Goal: Task Accomplishment & Management: Complete application form

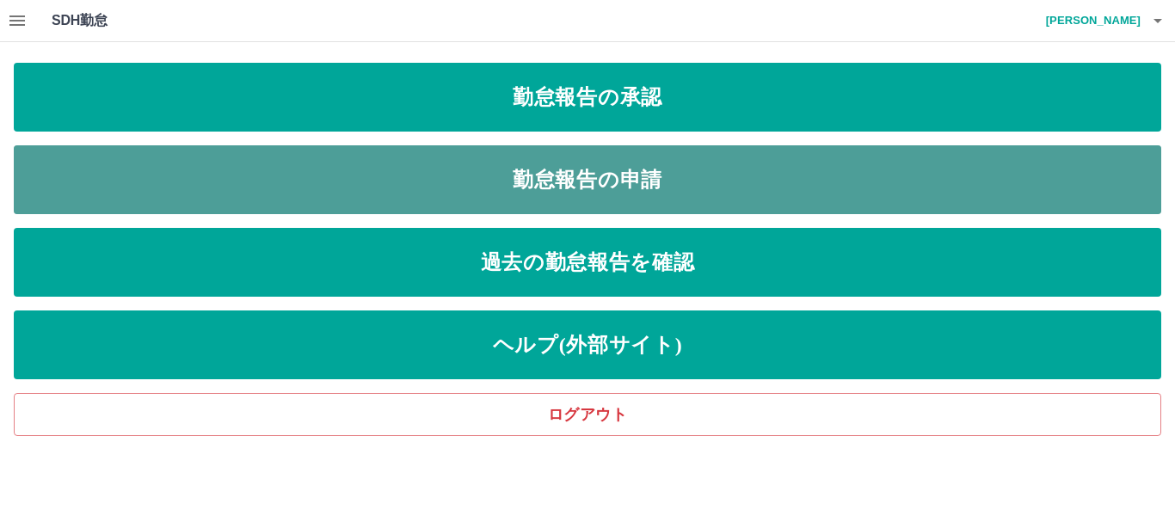
click at [487, 174] on link "勤怠報告の申請" at bounding box center [587, 179] width 1147 height 69
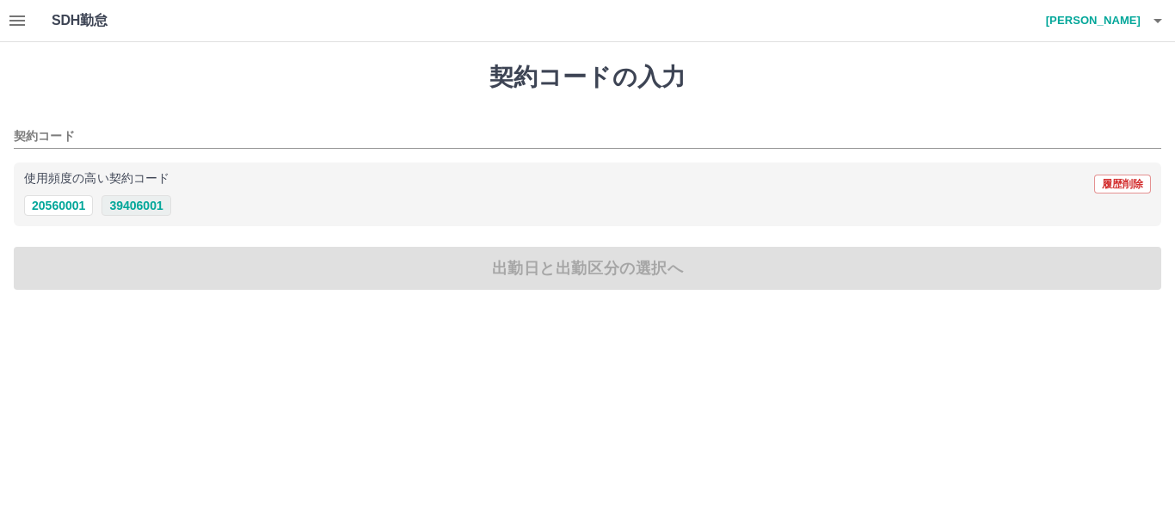
click at [132, 200] on button "39406001" at bounding box center [135, 205] width 69 height 21
type input "********"
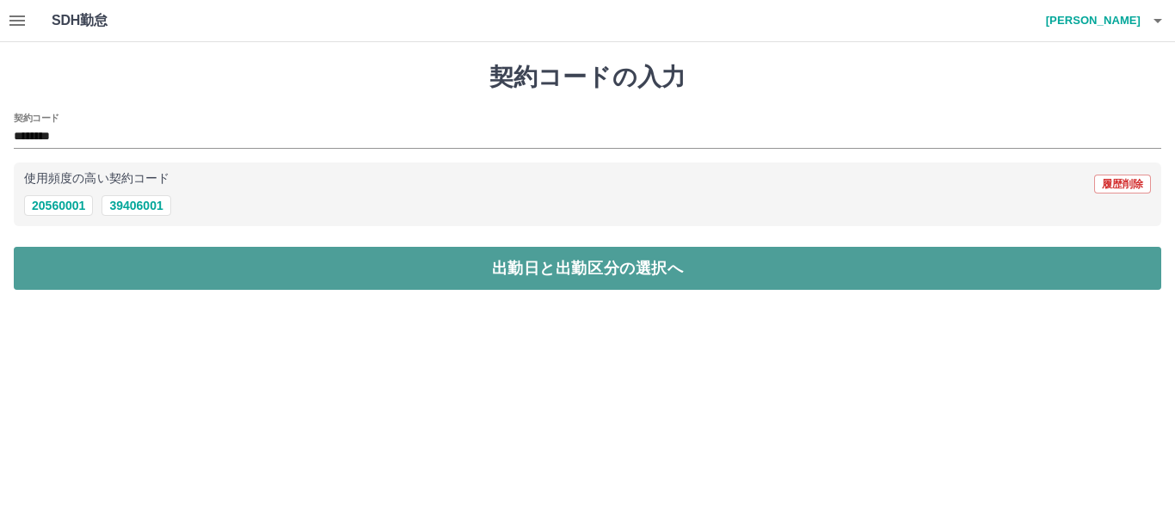
click at [164, 270] on button "出勤日と出勤区分の選択へ" at bounding box center [587, 268] width 1147 height 43
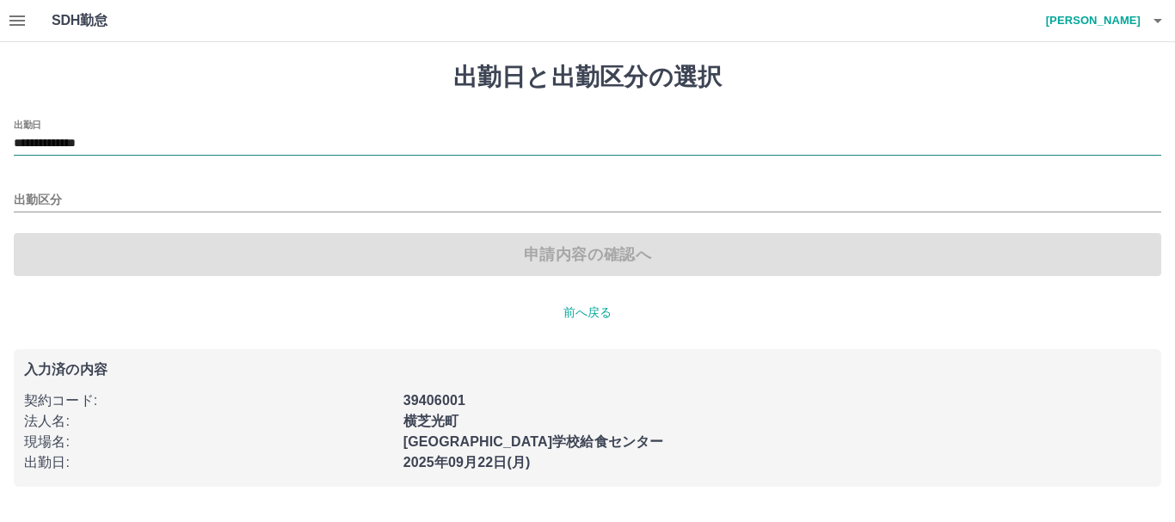
click at [137, 134] on input "**********" at bounding box center [587, 144] width 1147 height 22
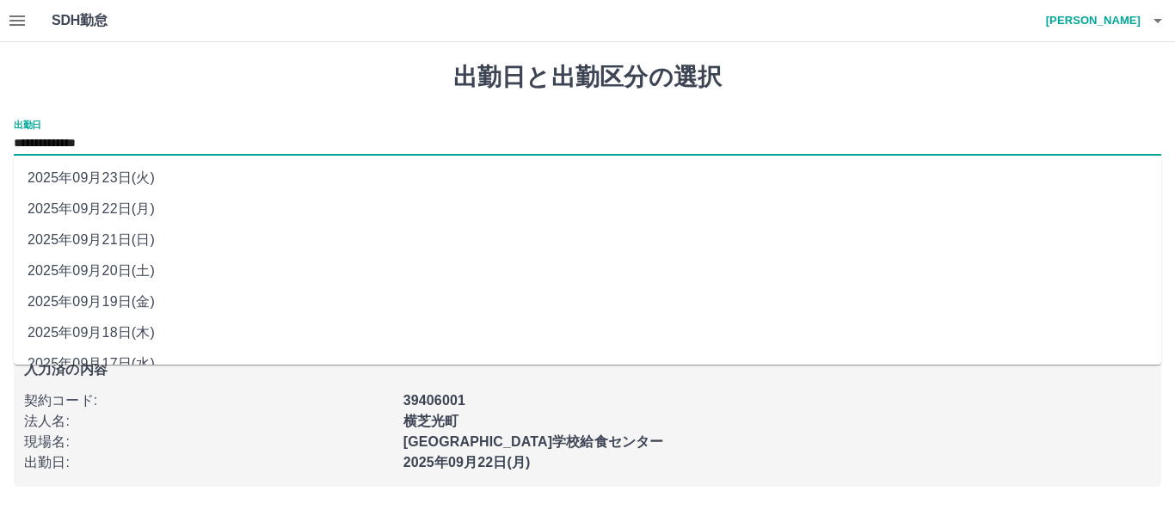
click at [148, 209] on li "2025年09月22日(月)" at bounding box center [587, 209] width 1147 height 31
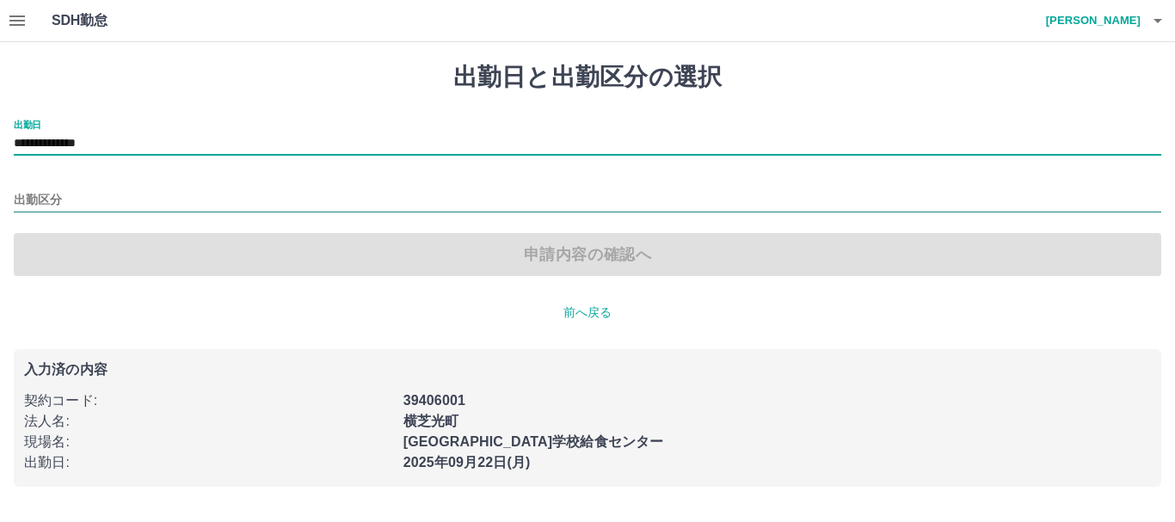
click at [77, 206] on input "出勤区分" at bounding box center [587, 201] width 1147 height 22
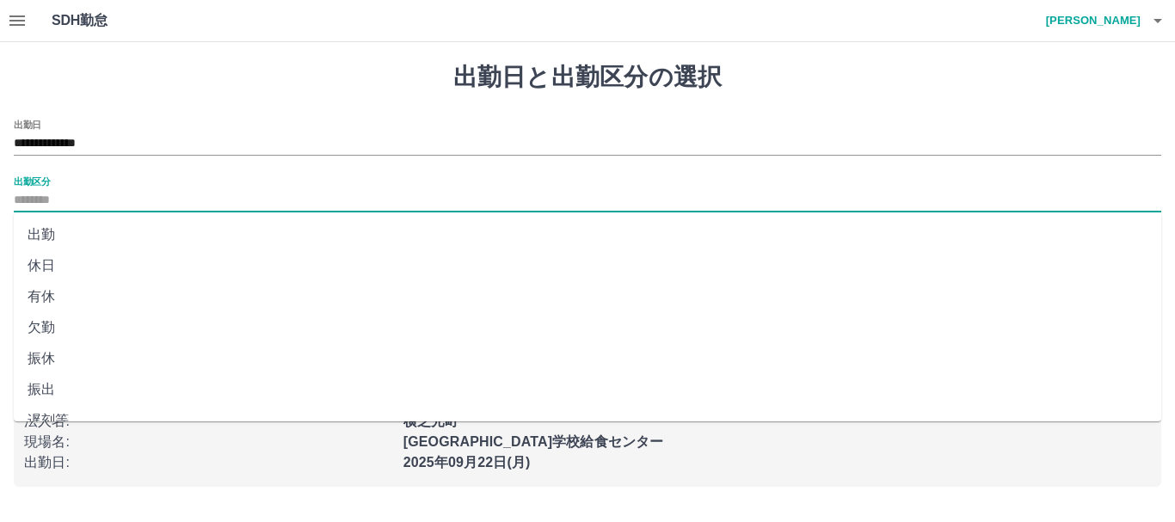
click at [64, 222] on li "出勤" at bounding box center [587, 234] width 1147 height 31
type input "**"
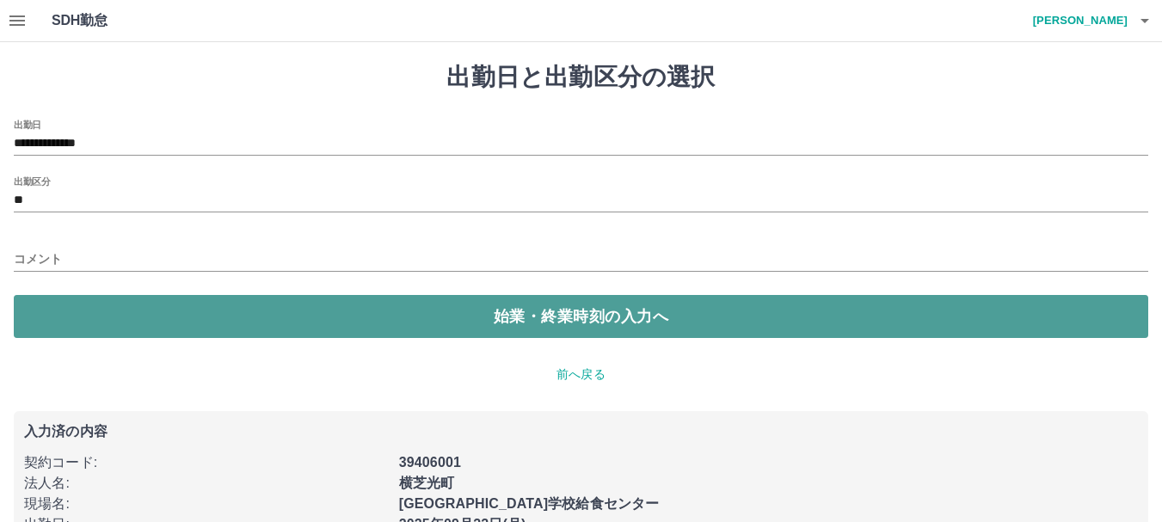
click at [174, 307] on button "始業・終業時刻の入力へ" at bounding box center [581, 316] width 1135 height 43
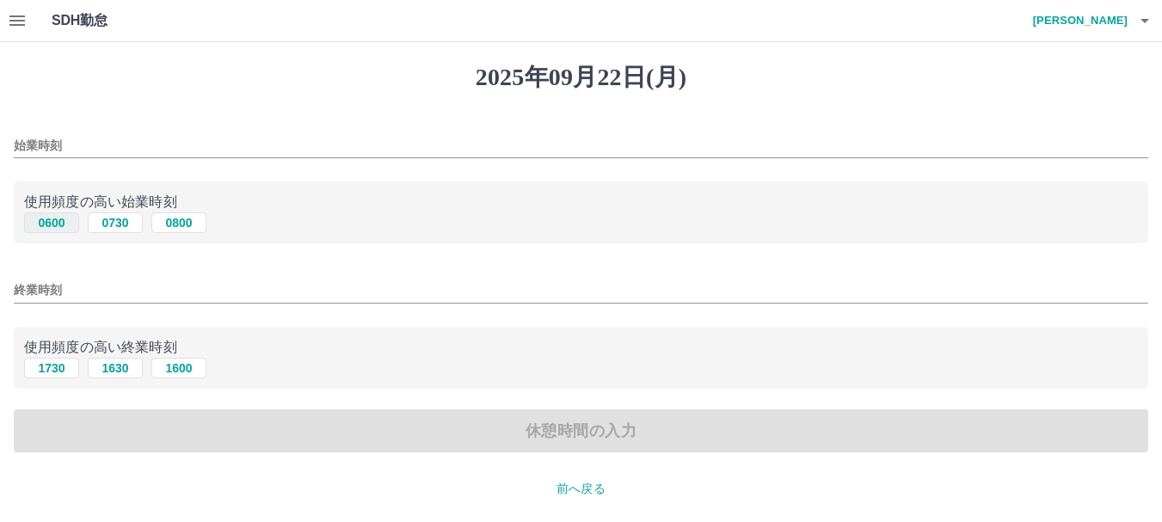
click at [58, 223] on button "0600" at bounding box center [51, 222] width 55 height 21
type input "****"
click at [47, 362] on button "1730" at bounding box center [51, 368] width 55 height 21
type input "****"
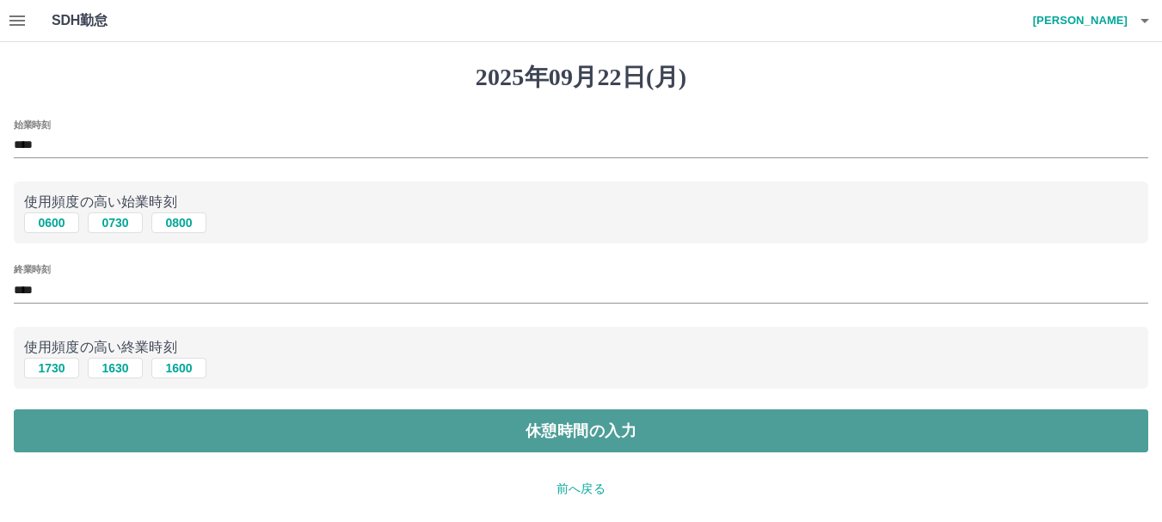
click at [163, 423] on button "休憩時間の入力" at bounding box center [581, 430] width 1135 height 43
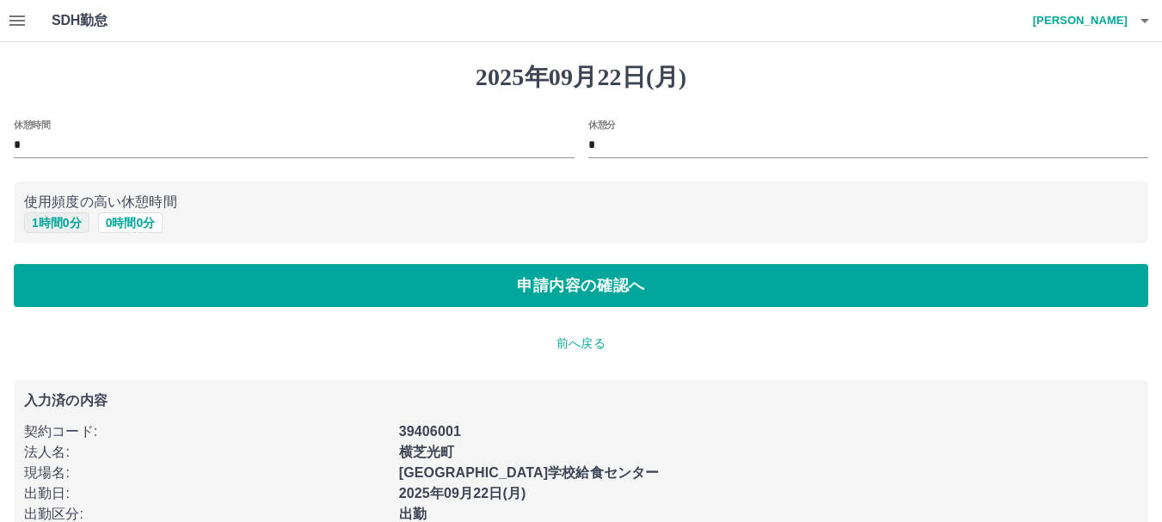
click at [61, 218] on button "1 時間 0 分" at bounding box center [56, 222] width 65 height 21
type input "*"
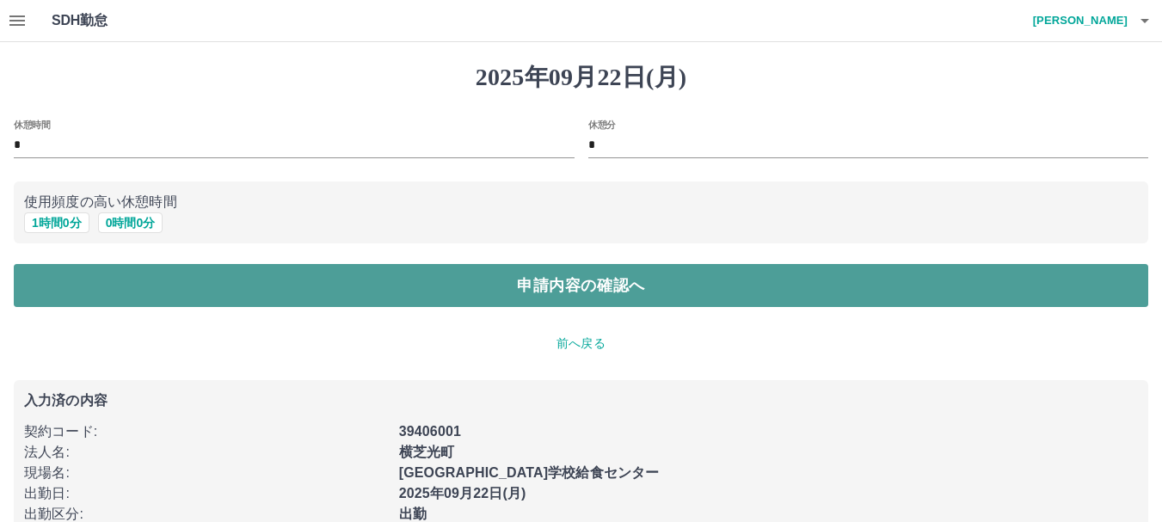
click at [120, 269] on button "申請内容の確認へ" at bounding box center [581, 285] width 1135 height 43
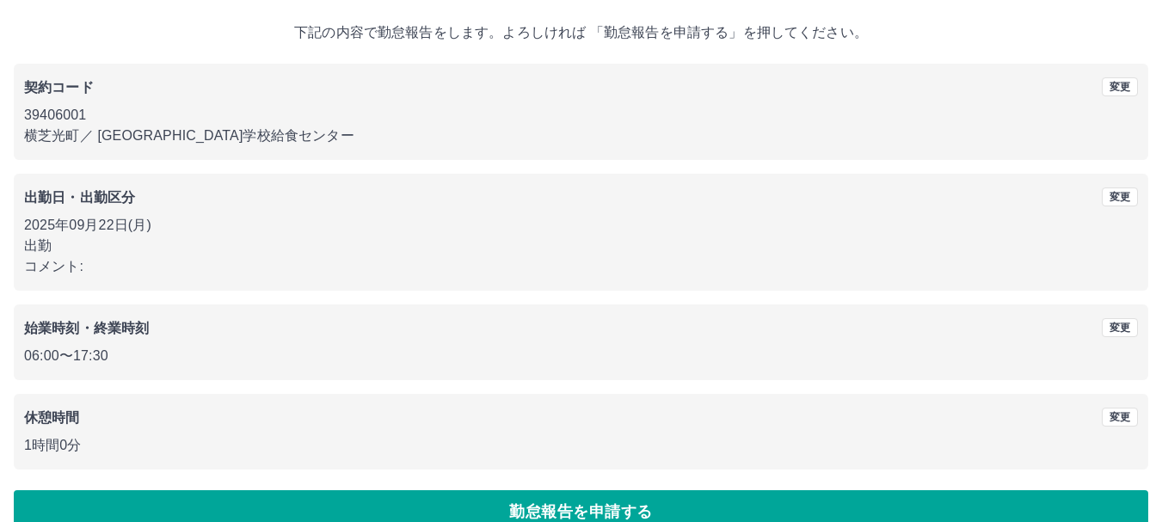
scroll to position [122, 0]
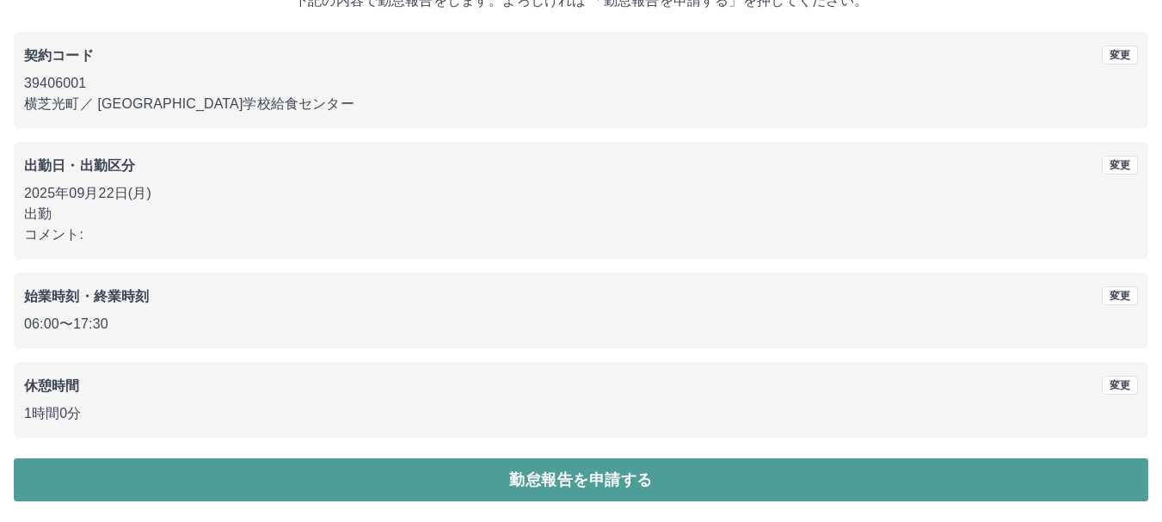
click at [57, 483] on button "勤怠報告を申請する" at bounding box center [581, 479] width 1135 height 43
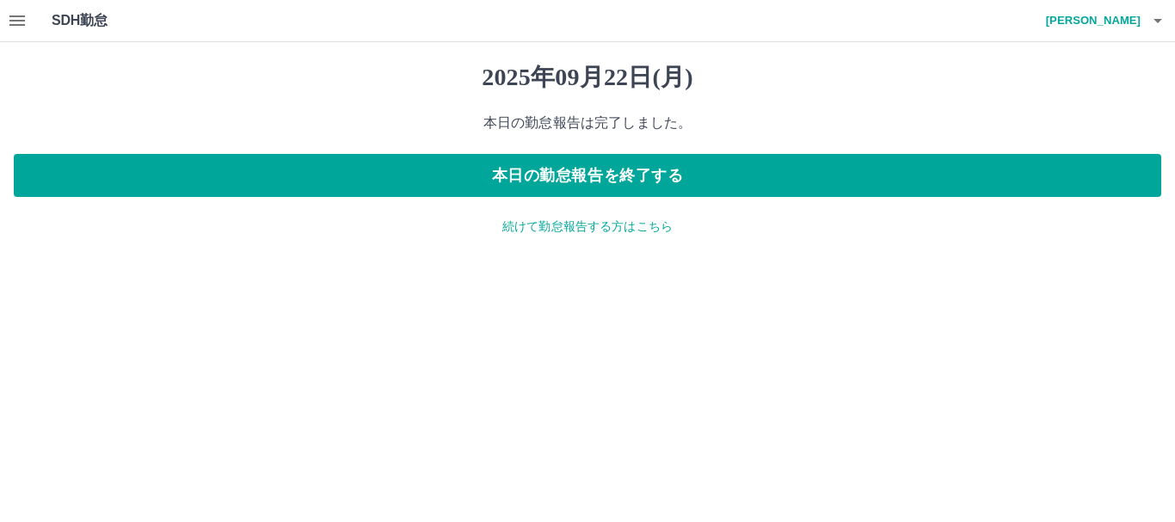
click at [561, 231] on p "続けて勤怠報告する方はこちら" at bounding box center [587, 227] width 1147 height 18
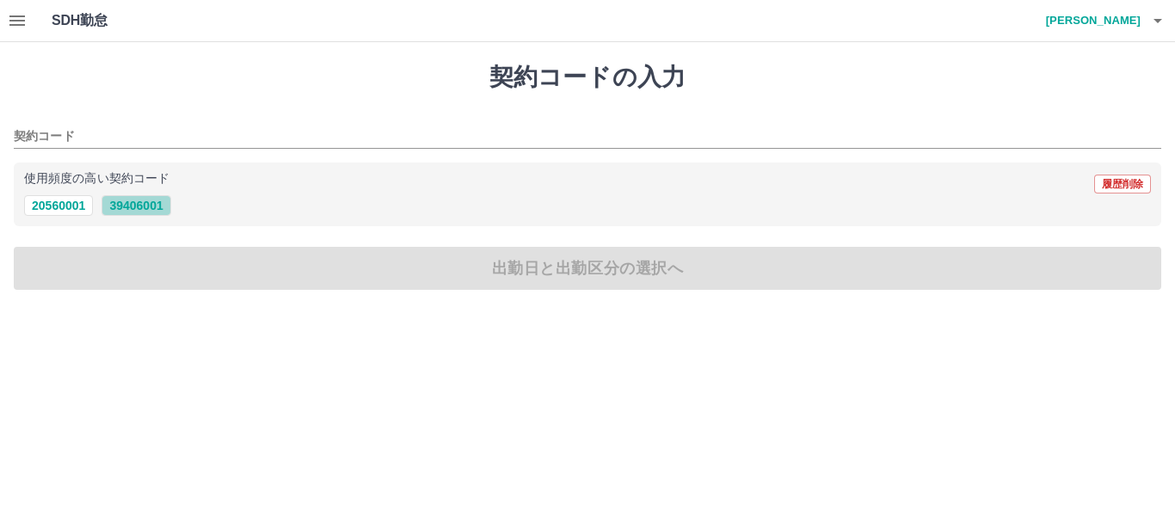
click at [135, 205] on button "39406001" at bounding box center [135, 205] width 69 height 21
type input "********"
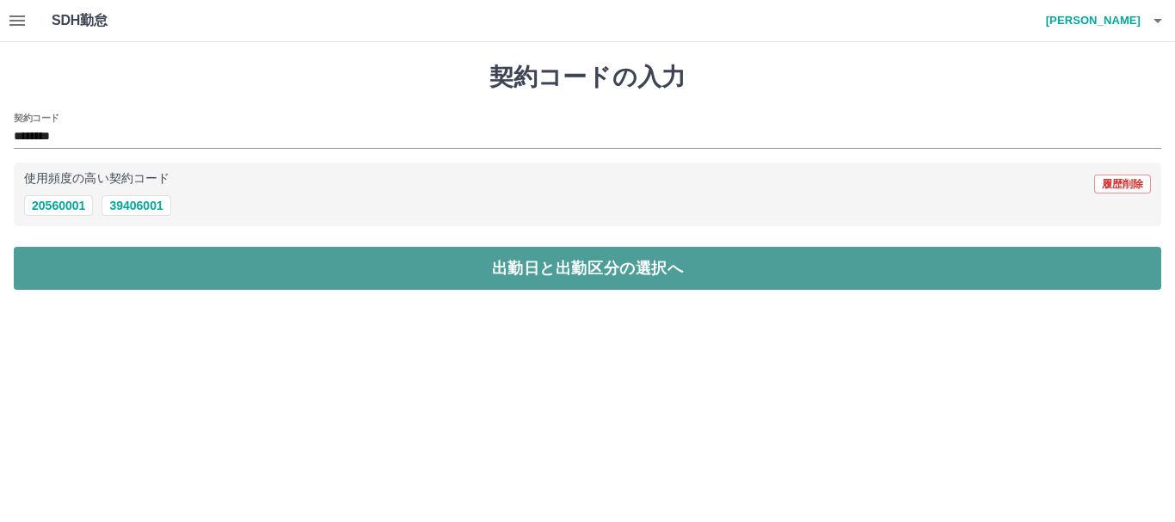
click at [133, 257] on button "出勤日と出勤区分の選択へ" at bounding box center [587, 268] width 1147 height 43
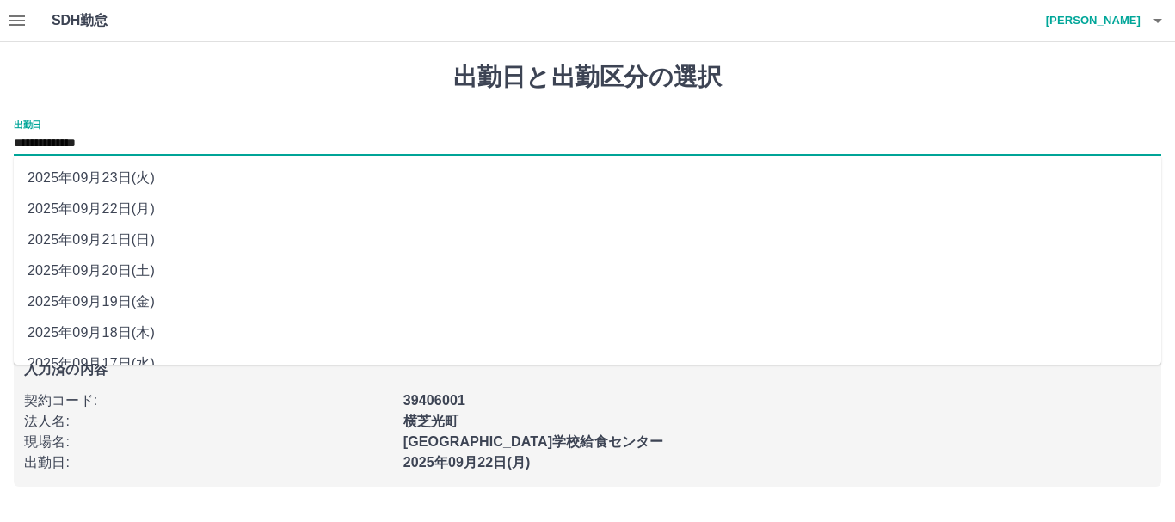
click at [132, 139] on input "**********" at bounding box center [587, 144] width 1147 height 22
click at [121, 172] on li "2025年09月23日(火)" at bounding box center [587, 178] width 1147 height 31
type input "**********"
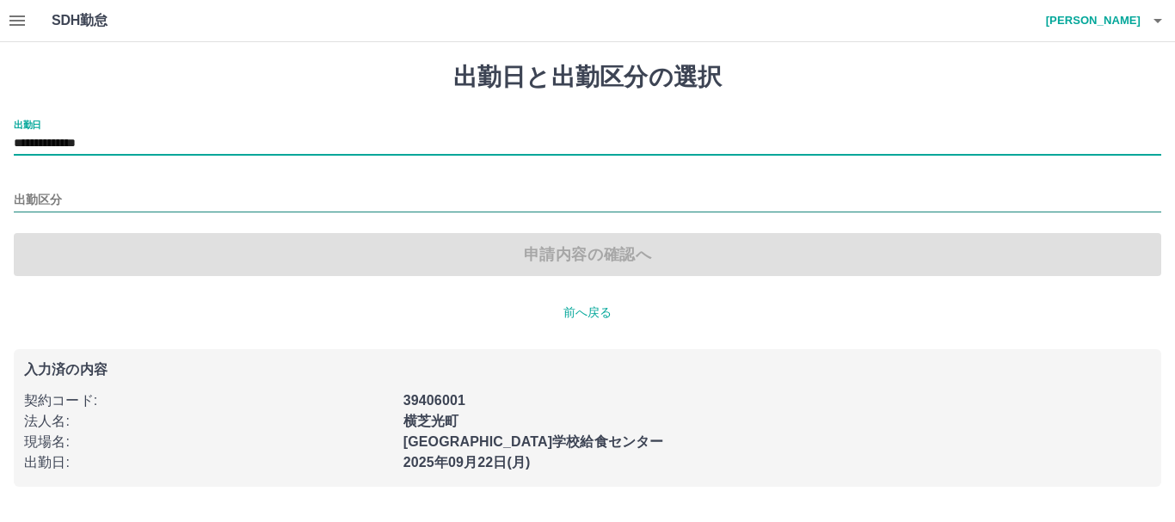
click at [81, 206] on input "出勤区分" at bounding box center [587, 201] width 1147 height 22
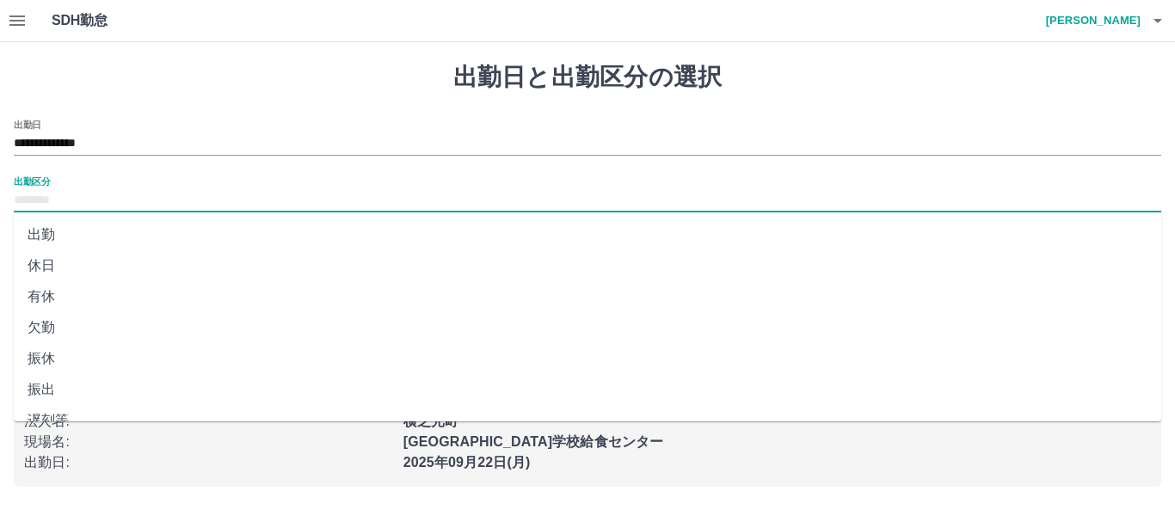
click at [42, 274] on li "休日" at bounding box center [587, 265] width 1147 height 31
type input "**"
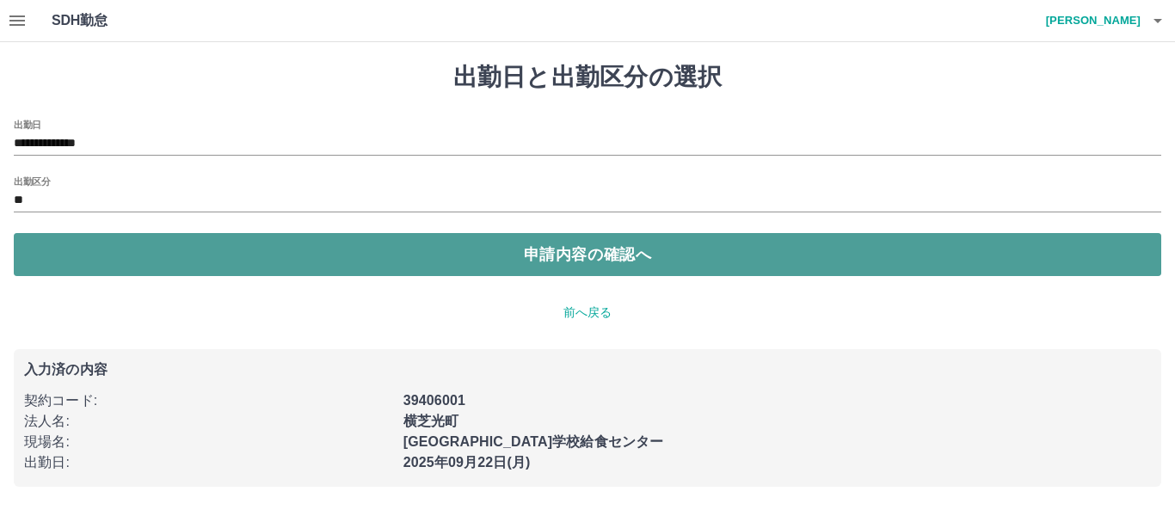
click at [194, 257] on button "申請内容の確認へ" at bounding box center [587, 254] width 1147 height 43
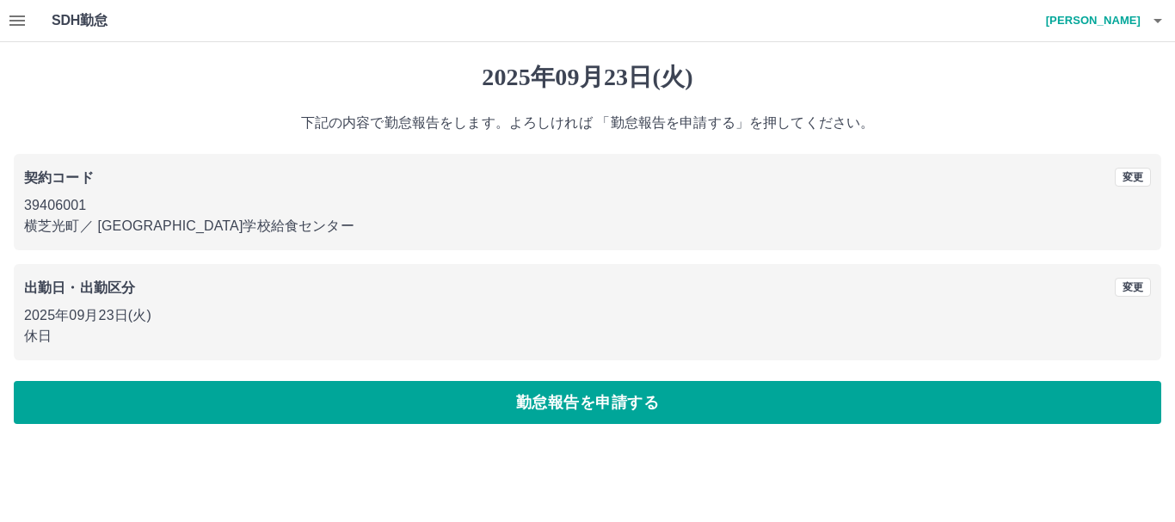
drag, startPoint x: 413, startPoint y: 394, endPoint x: 431, endPoint y: 383, distance: 21.2
click at [423, 394] on button "勤怠報告を申請する" at bounding box center [587, 402] width 1147 height 43
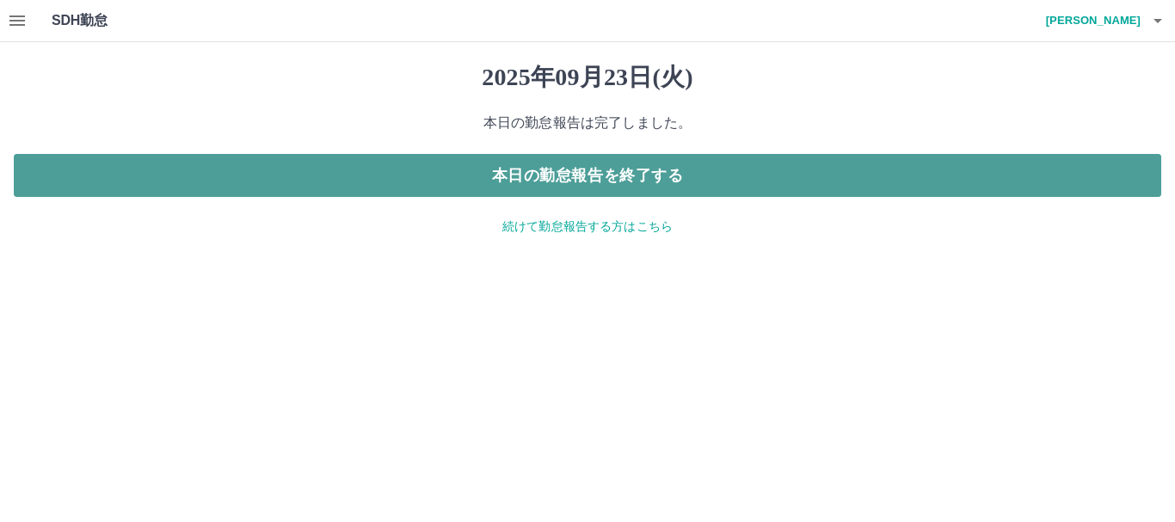
click at [612, 188] on button "本日の勤怠報告を終了する" at bounding box center [587, 175] width 1147 height 43
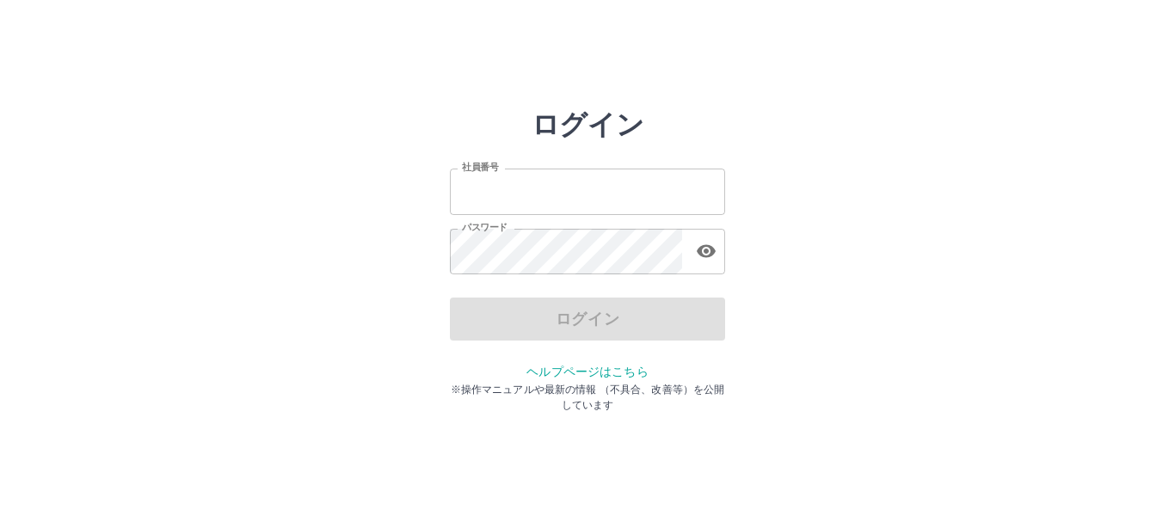
type input "*******"
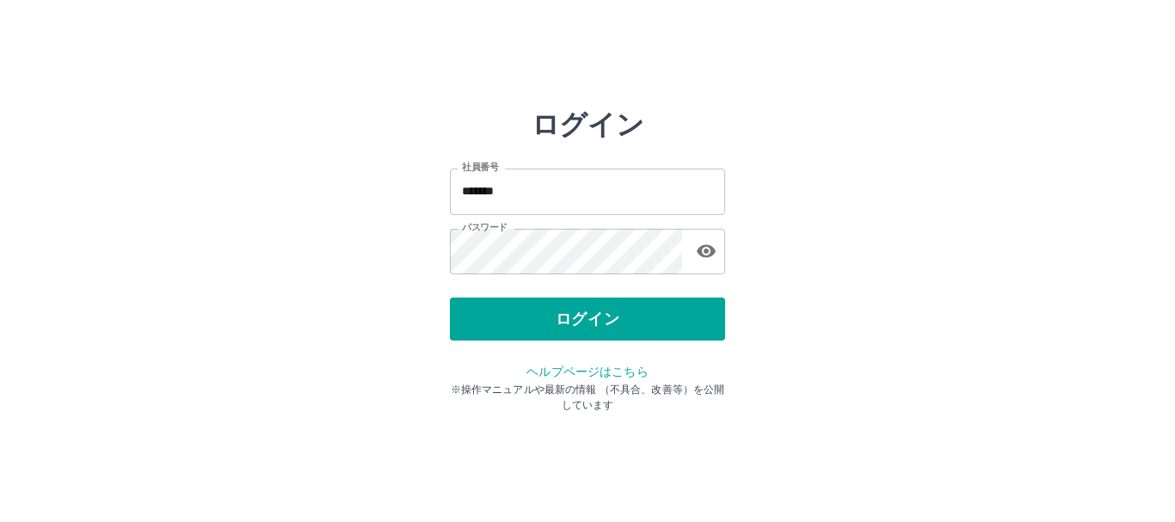
click at [588, 334] on div "ログイン" at bounding box center [587, 319] width 275 height 43
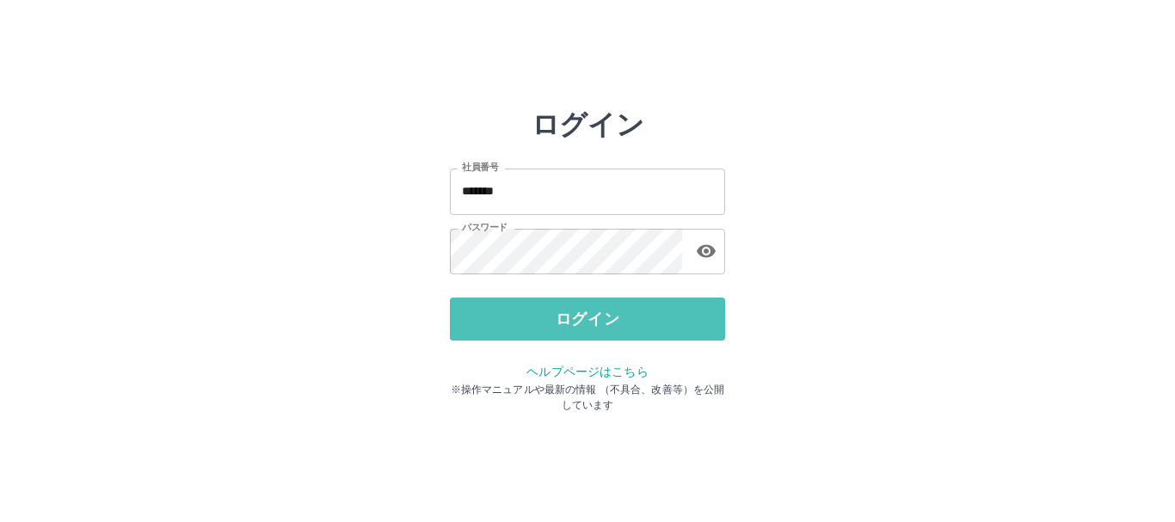
click at [588, 334] on button "ログイン" at bounding box center [587, 319] width 275 height 43
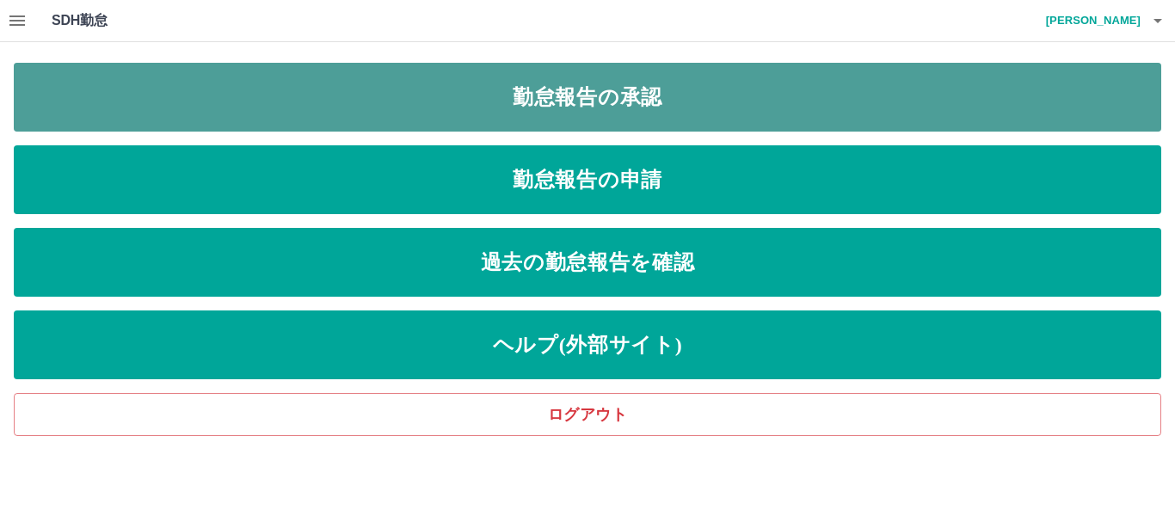
click at [547, 93] on link "勤怠報告の承認" at bounding box center [587, 97] width 1147 height 69
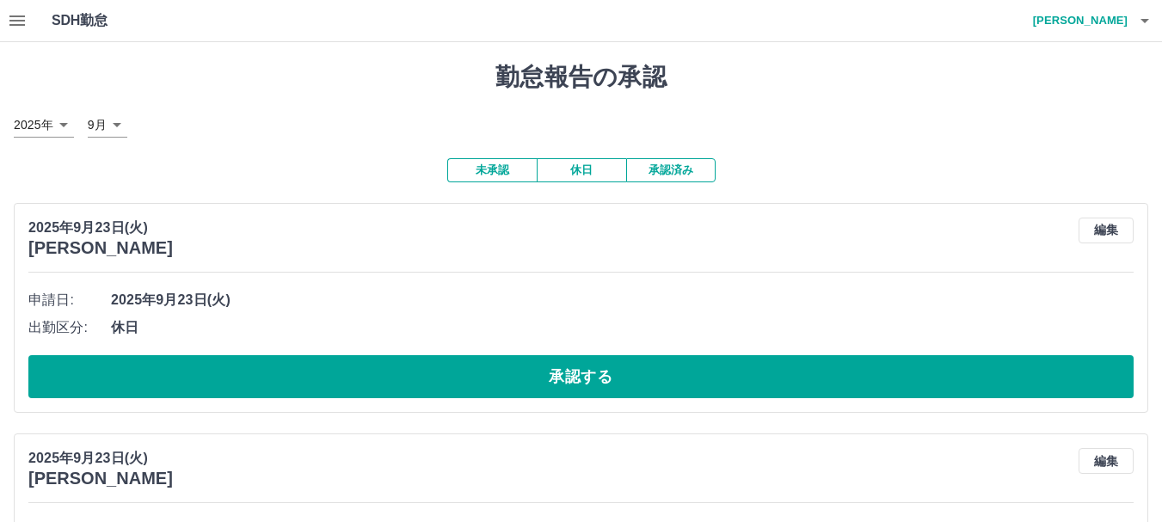
click at [589, 172] on button "休日" at bounding box center [581, 170] width 89 height 24
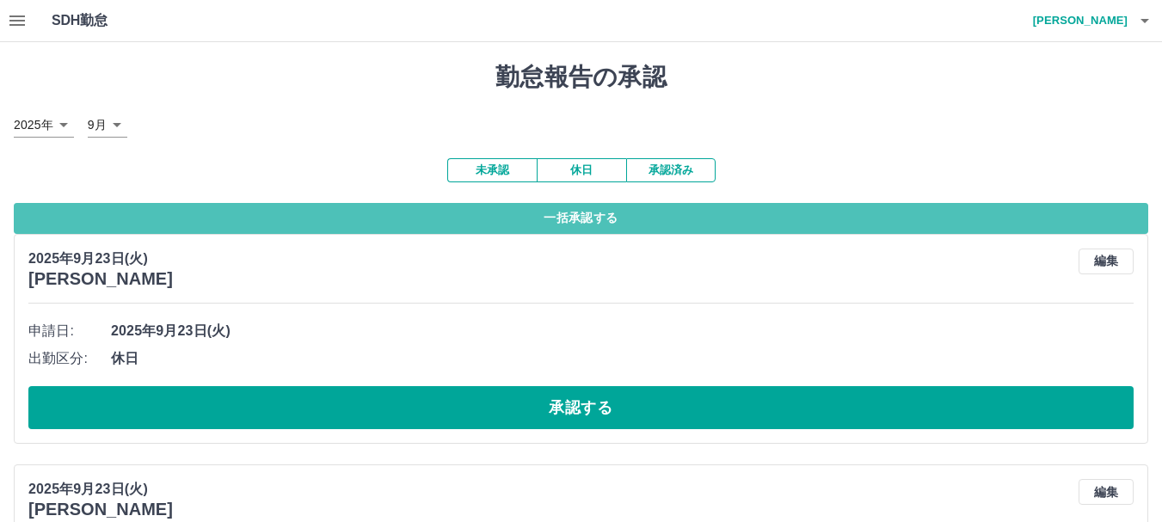
click at [598, 222] on button "一括承認する" at bounding box center [581, 218] width 1135 height 31
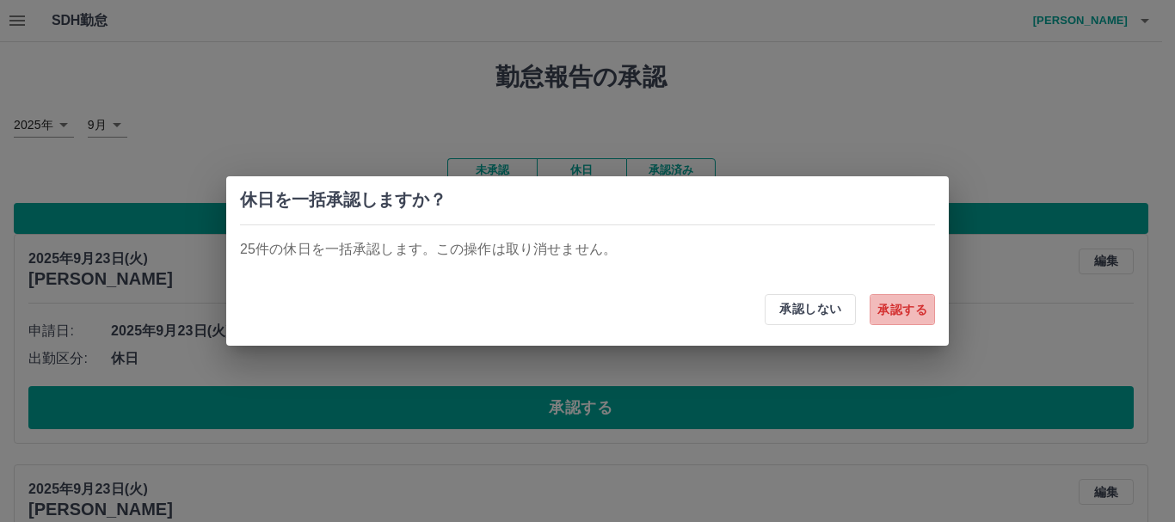
click at [902, 303] on button "承認する" at bounding box center [902, 309] width 65 height 31
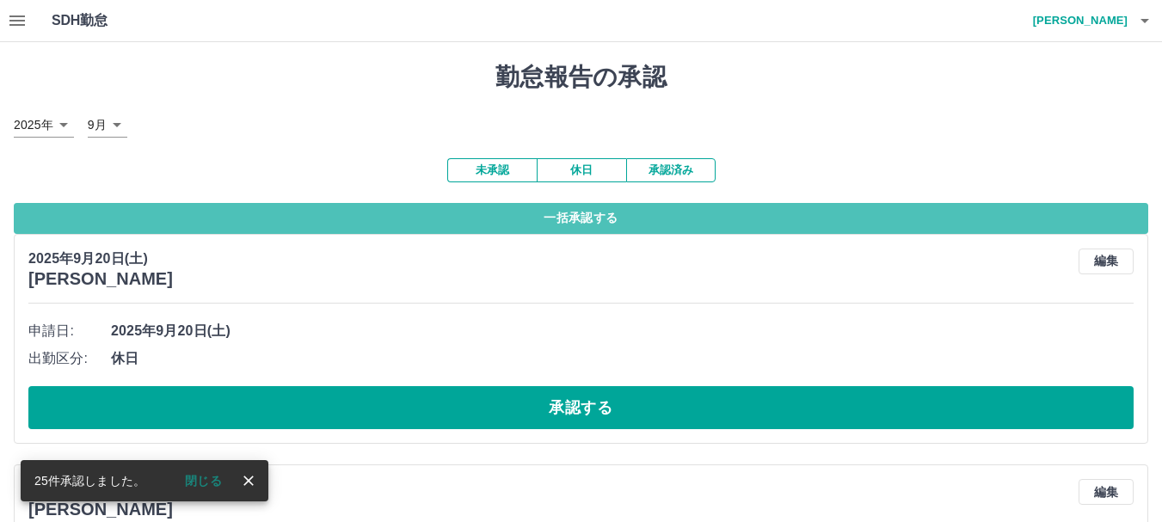
click at [587, 220] on button "一括承認する" at bounding box center [581, 218] width 1135 height 31
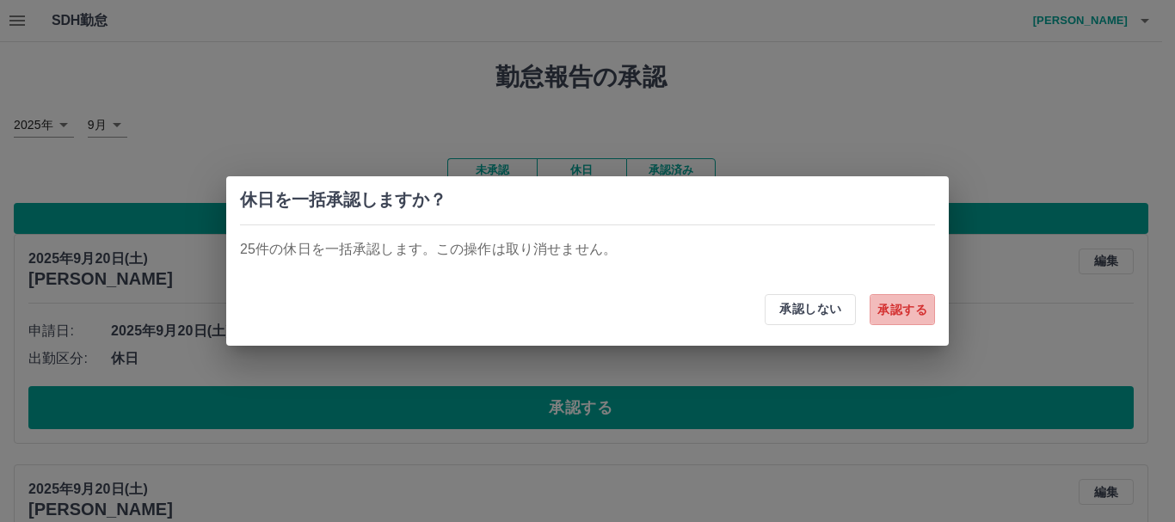
drag, startPoint x: 916, startPoint y: 309, endPoint x: 898, endPoint y: 307, distance: 18.1
click at [915, 307] on button "承認する" at bounding box center [902, 309] width 65 height 31
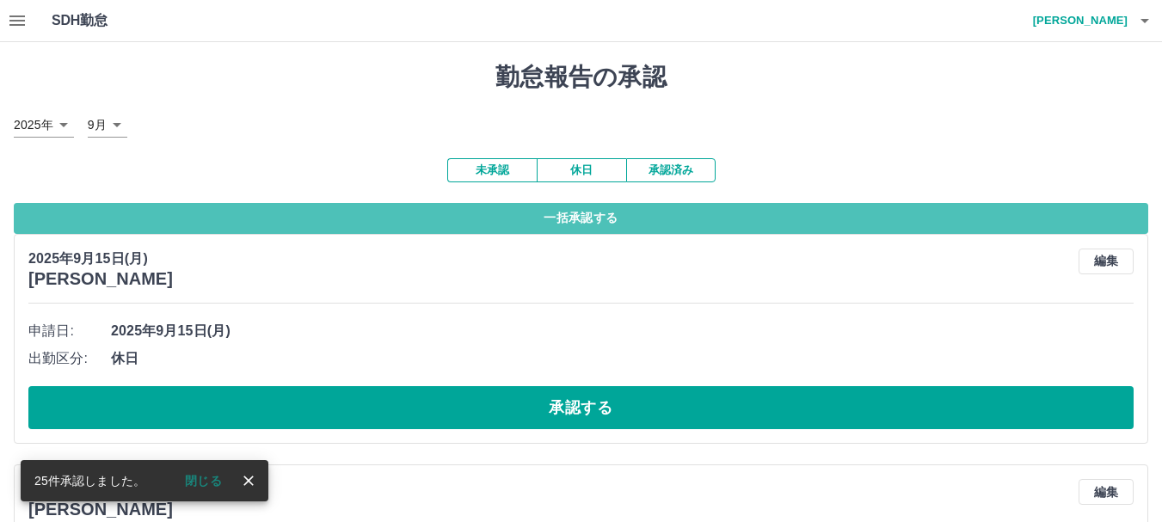
click at [605, 219] on button "一括承認する" at bounding box center [581, 218] width 1135 height 31
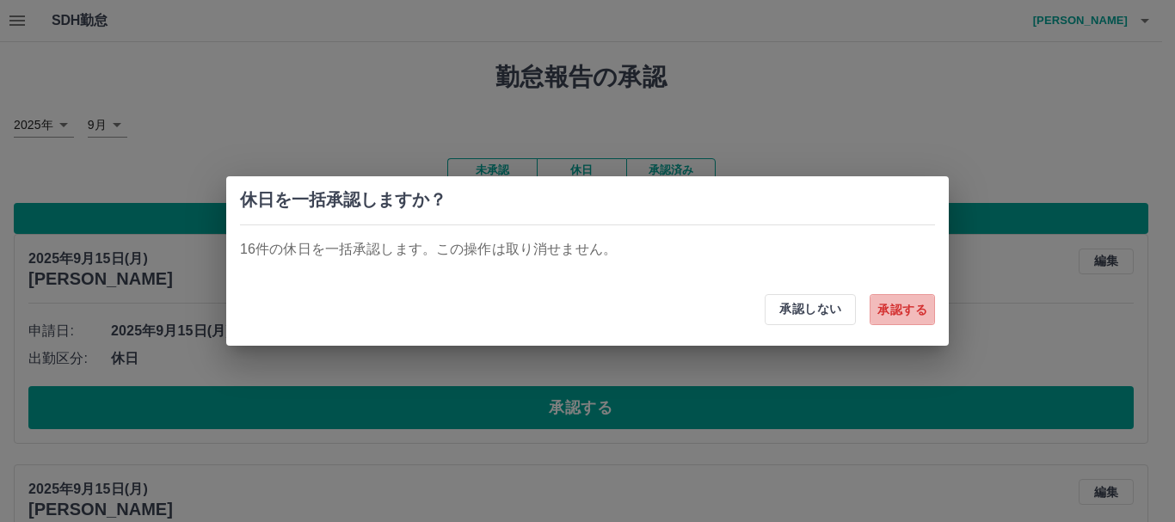
click at [920, 316] on button "承認する" at bounding box center [902, 309] width 65 height 31
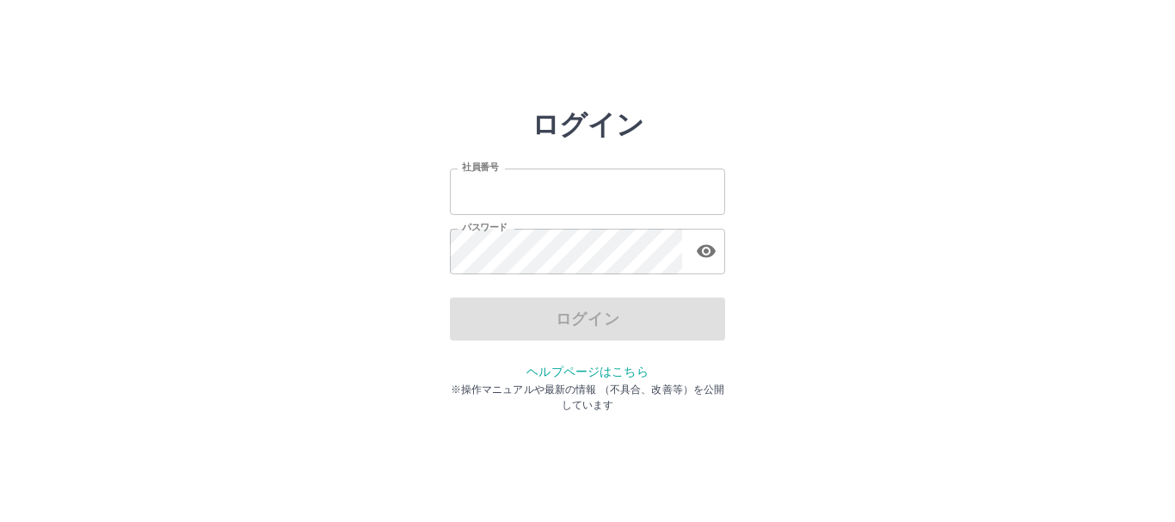
type input "*******"
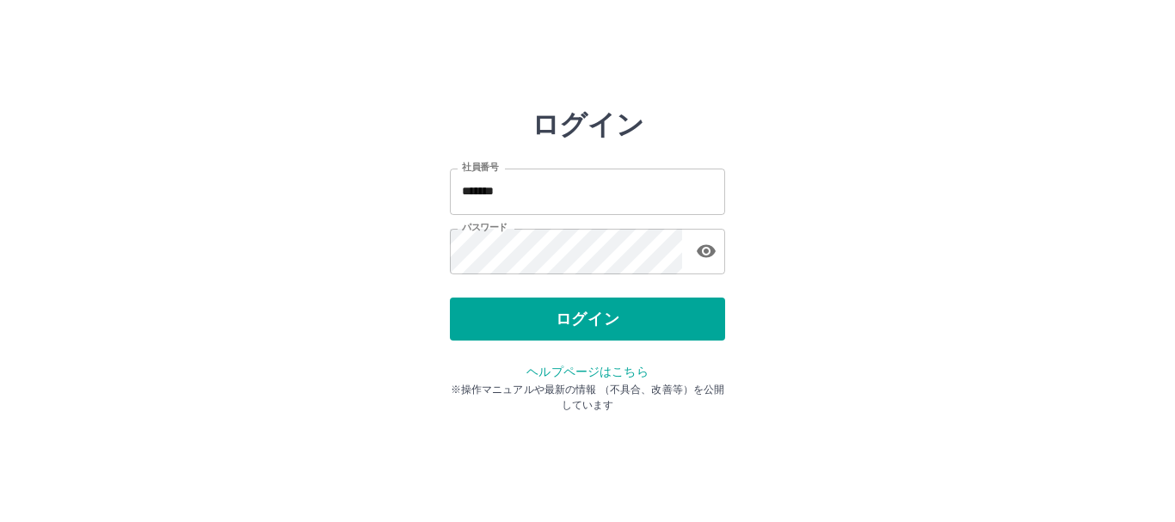
click at [550, 333] on div "ログイン" at bounding box center [587, 319] width 275 height 43
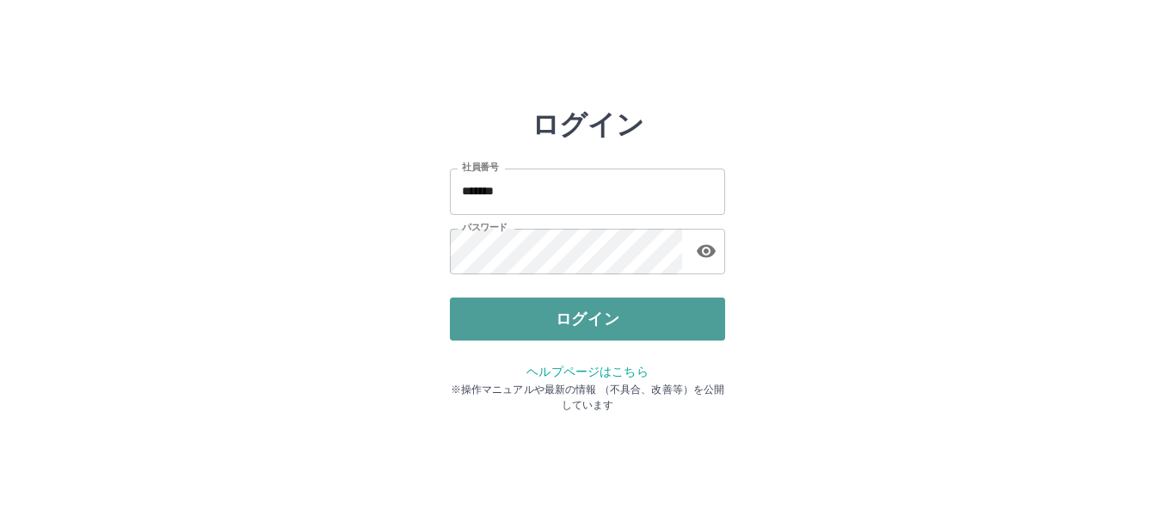
click at [552, 325] on button "ログイン" at bounding box center [587, 319] width 275 height 43
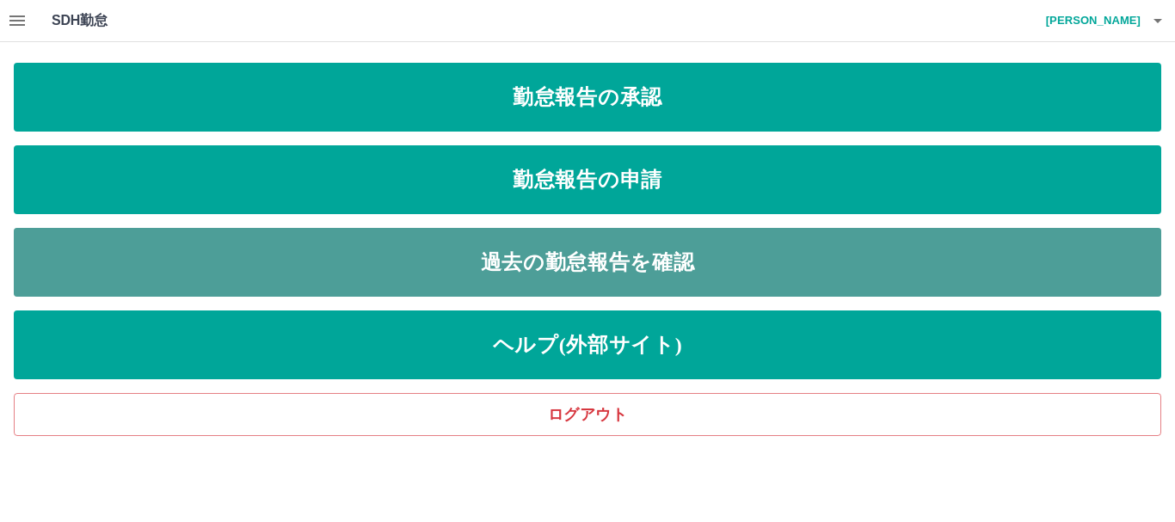
click at [589, 268] on link "過去の勤怠報告を確認" at bounding box center [587, 262] width 1147 height 69
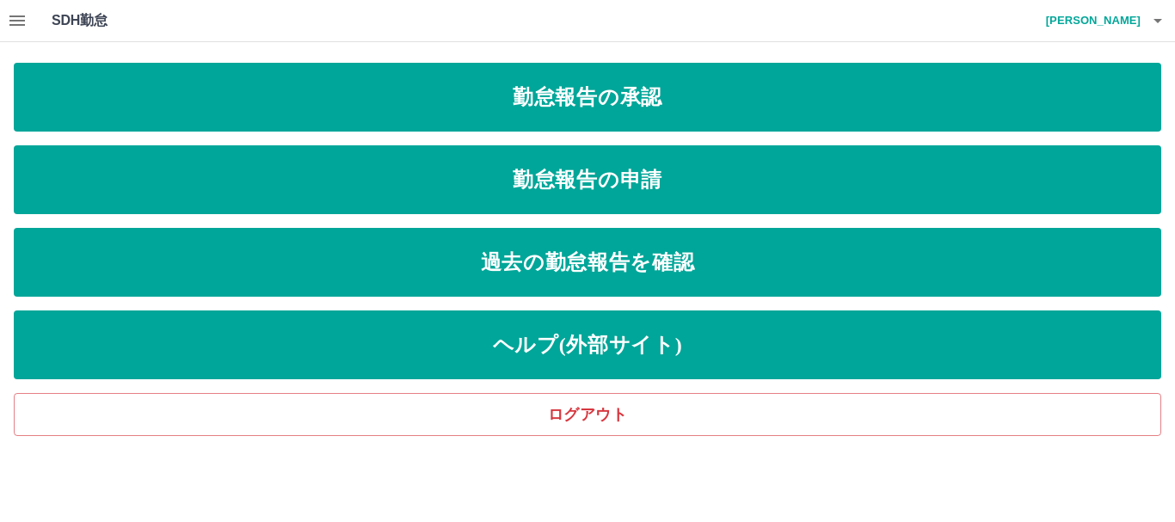
click at [20, 17] on icon "button" at bounding box center [16, 20] width 15 height 10
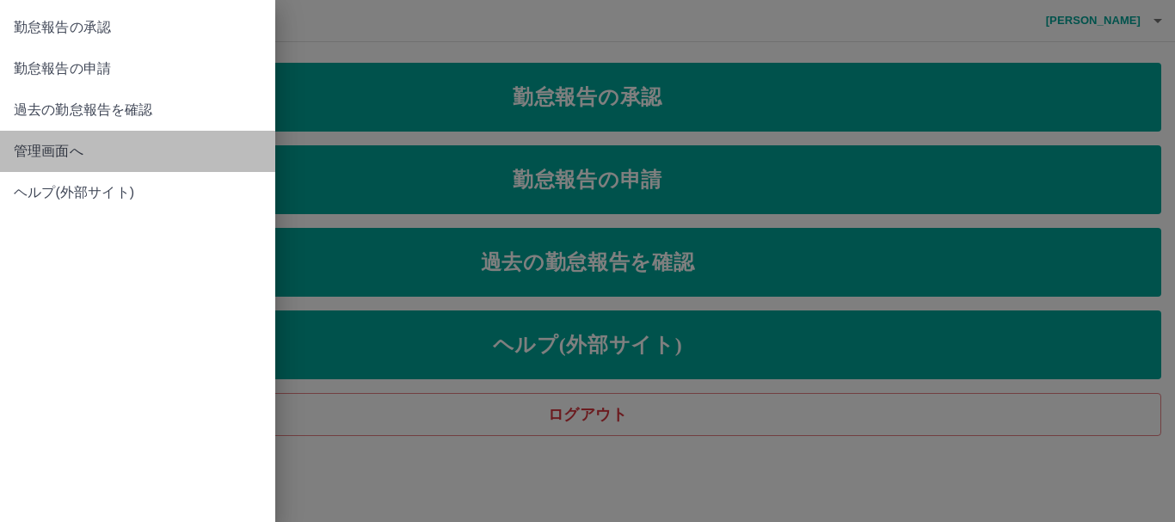
click at [56, 151] on span "管理画面へ" at bounding box center [138, 151] width 248 height 21
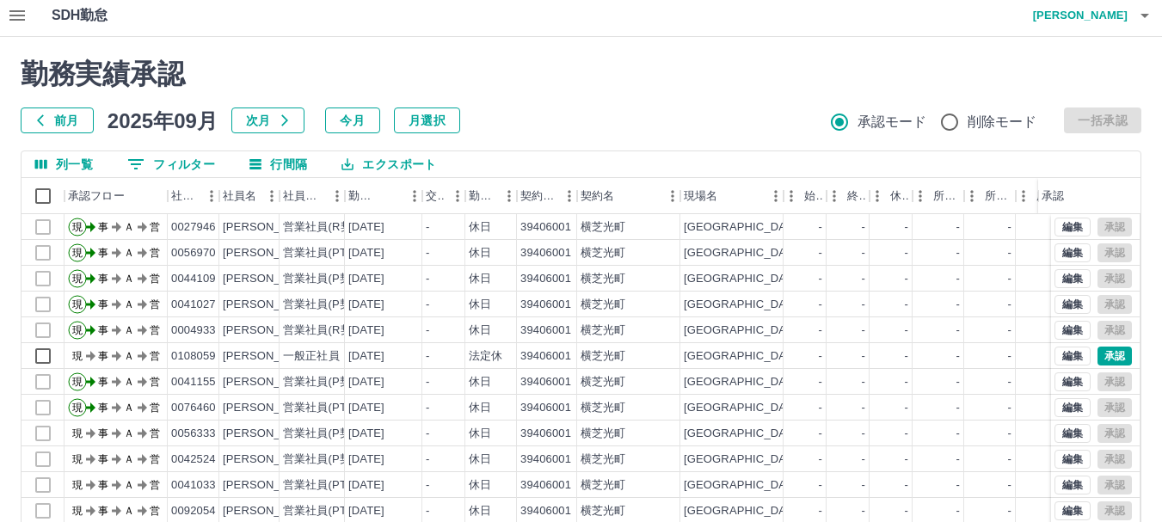
scroll to position [13, 0]
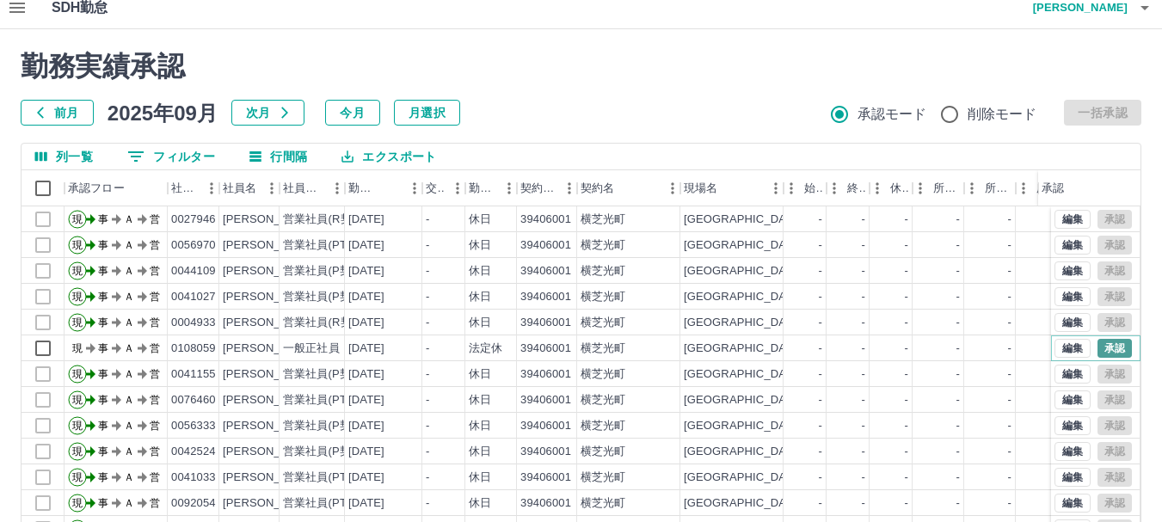
click at [1104, 345] on button "承認" at bounding box center [1115, 348] width 34 height 19
click at [491, 350] on div "法定休" at bounding box center [486, 349] width 34 height 16
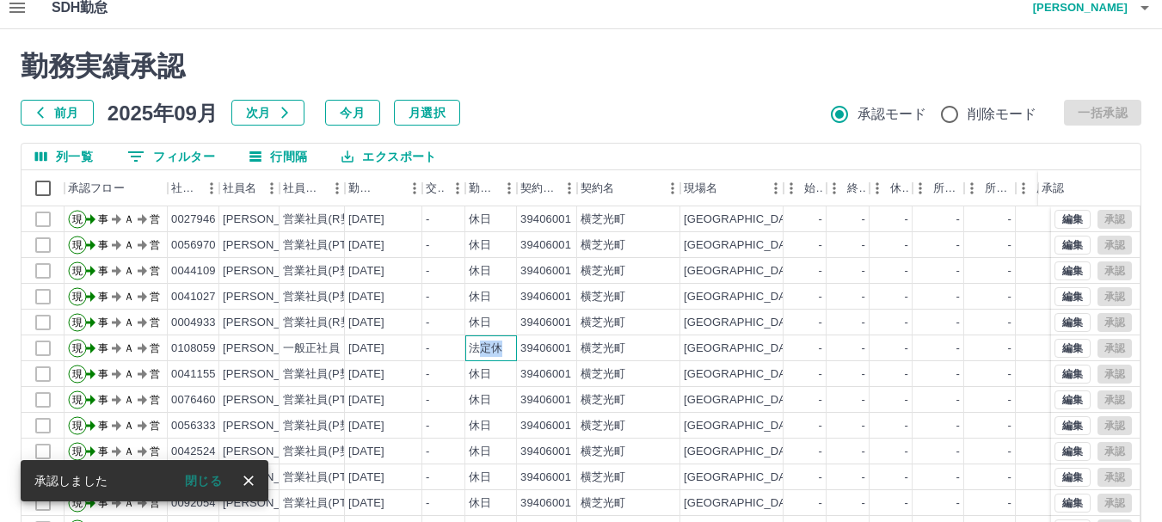
drag, startPoint x: 496, startPoint y: 348, endPoint x: 477, endPoint y: 347, distance: 18.9
click at [477, 347] on div "法定休" at bounding box center [486, 349] width 34 height 16
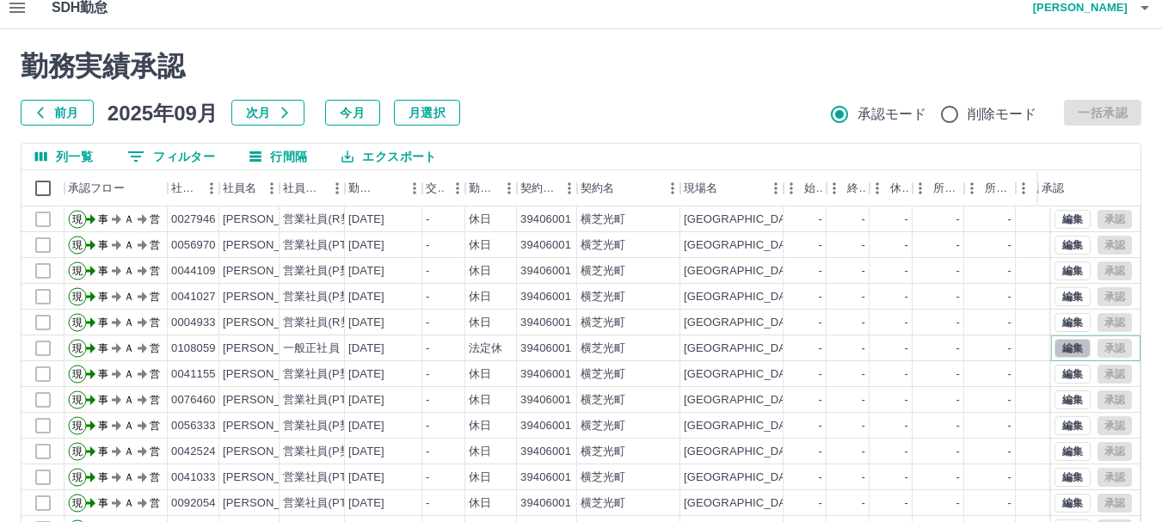
click at [1055, 345] on button "編集" at bounding box center [1073, 348] width 36 height 19
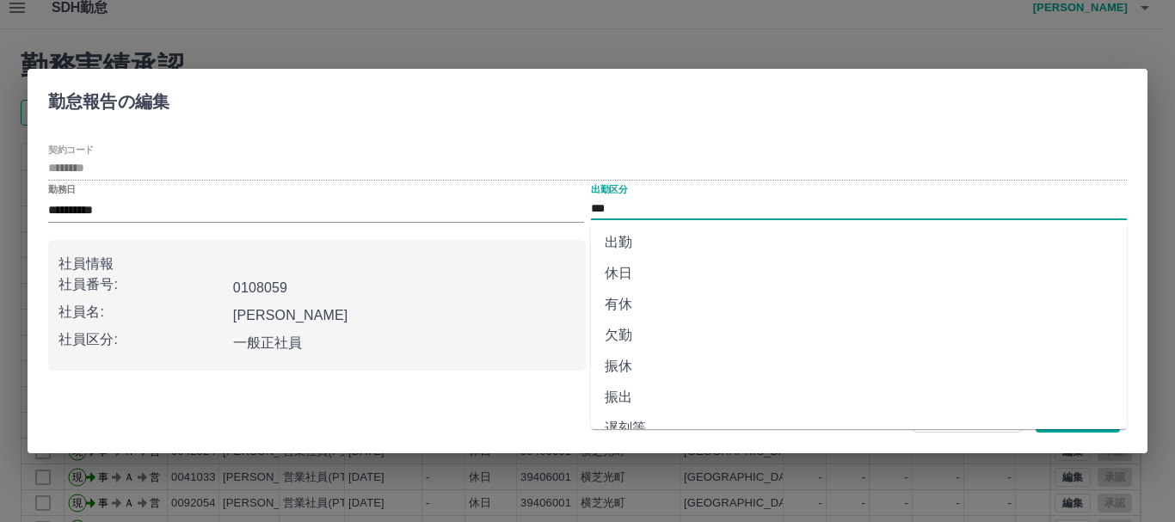
click at [630, 202] on input "***" at bounding box center [859, 209] width 536 height 22
click at [624, 274] on li "休日" at bounding box center [859, 273] width 536 height 31
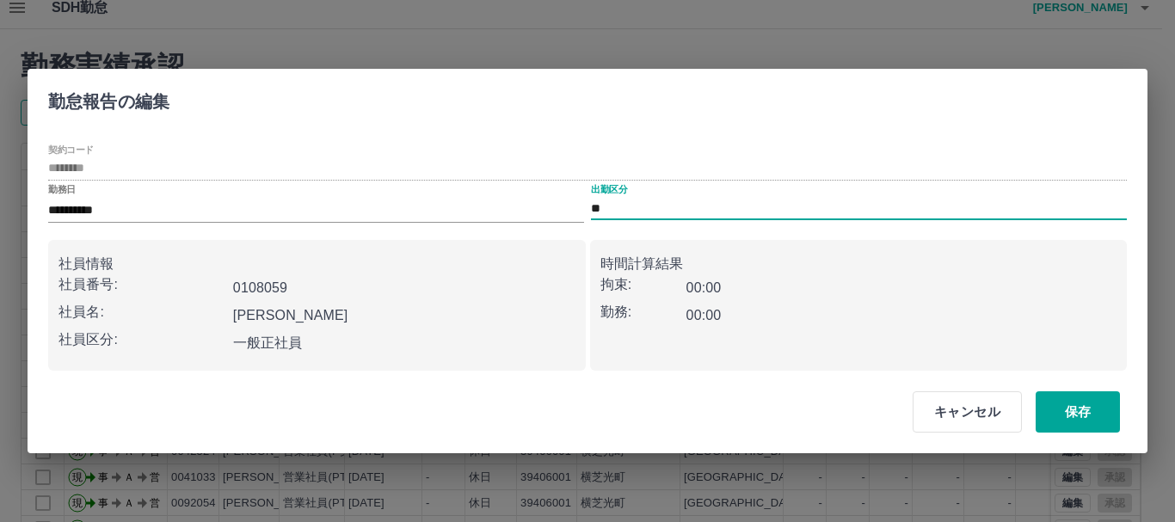
type input "**"
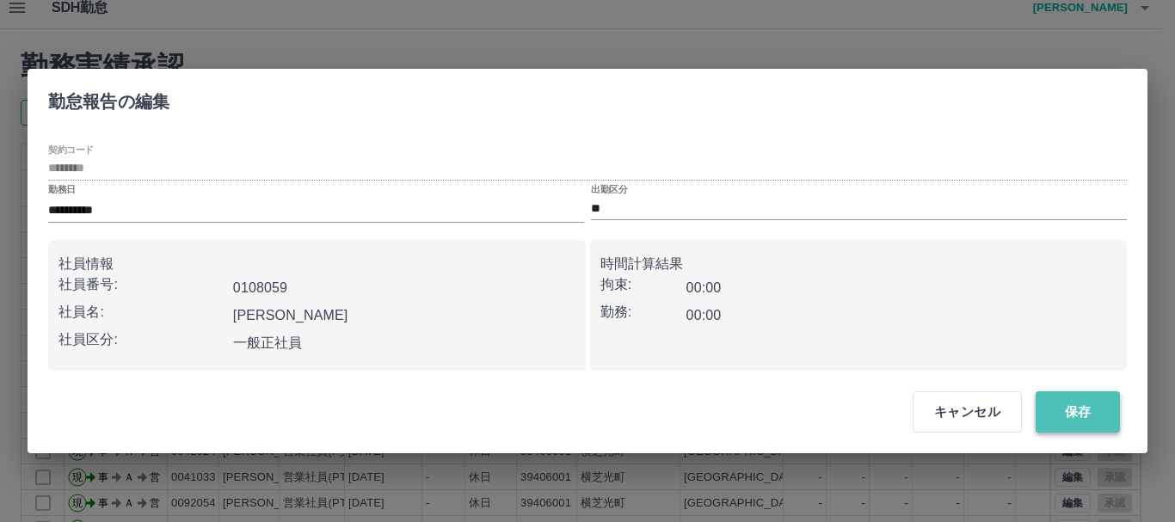
click at [1089, 405] on button "保存" at bounding box center [1078, 411] width 84 height 41
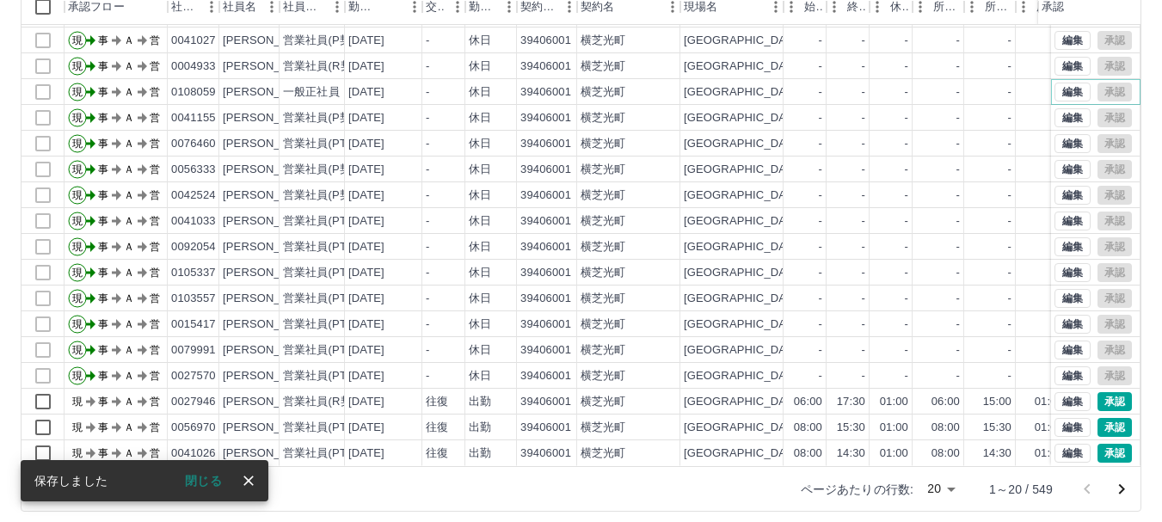
scroll to position [205, 0]
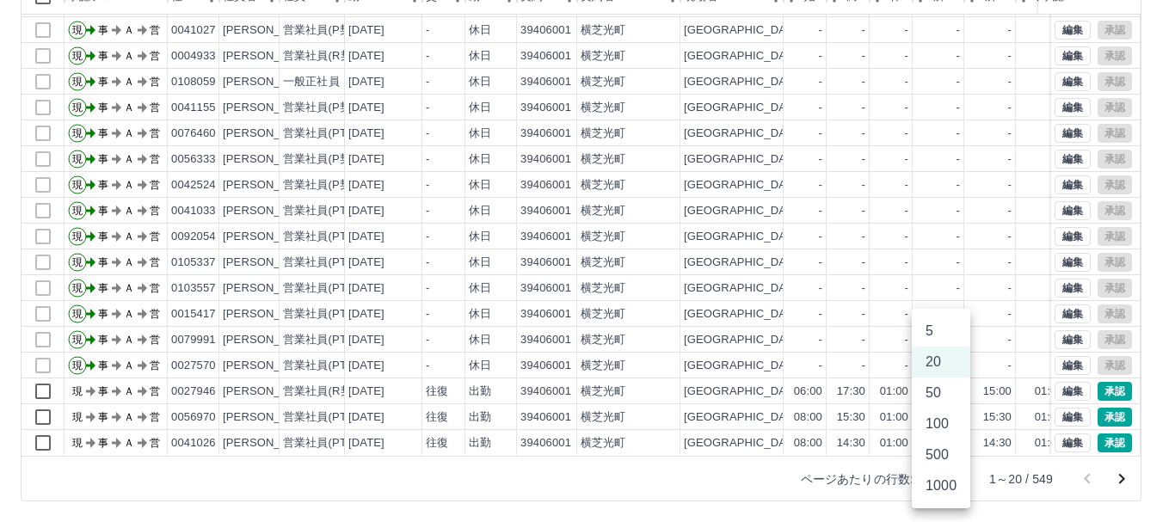
click at [951, 475] on body "SDH勤怠 [PERSON_NAME] 勤務実績承認 前月 [DATE] 次月 今月 月選択 承認モード 削除モード 一括承認 列一覧 0 フィルター 行間隔…" at bounding box center [587, 158] width 1175 height 727
click at [947, 453] on li "500" at bounding box center [941, 455] width 58 height 31
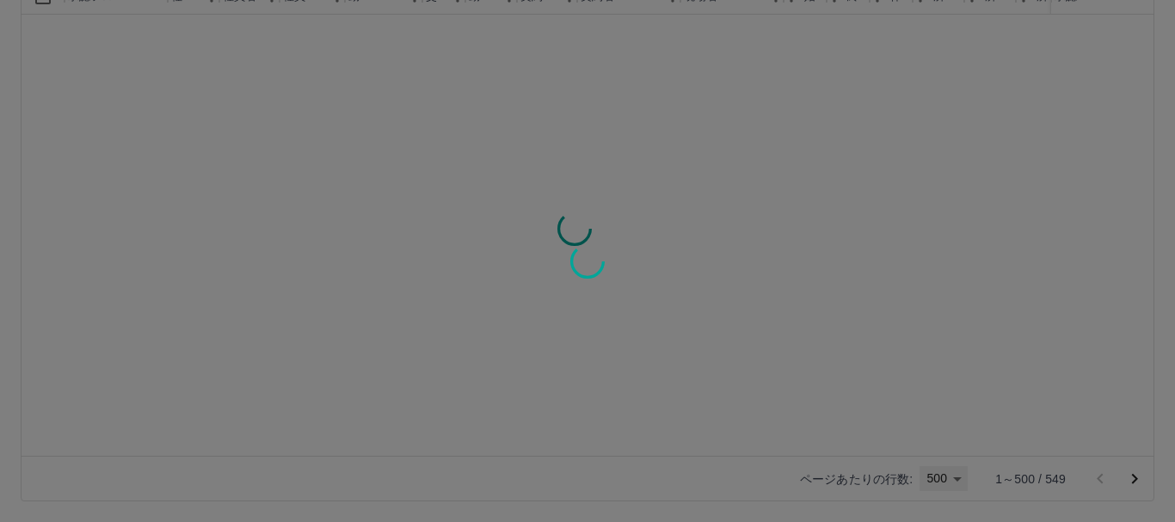
type input "***"
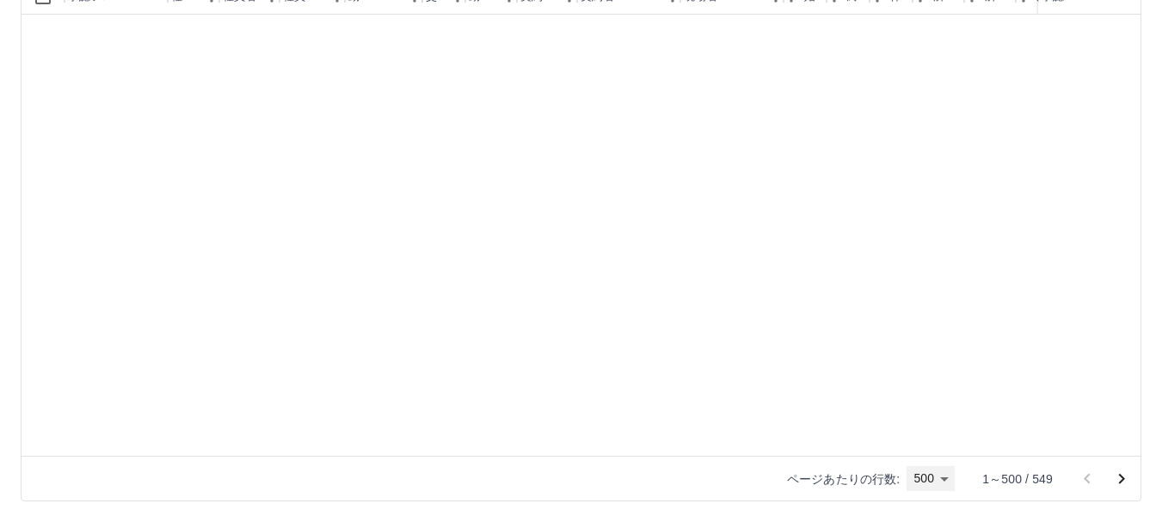
scroll to position [5326, 0]
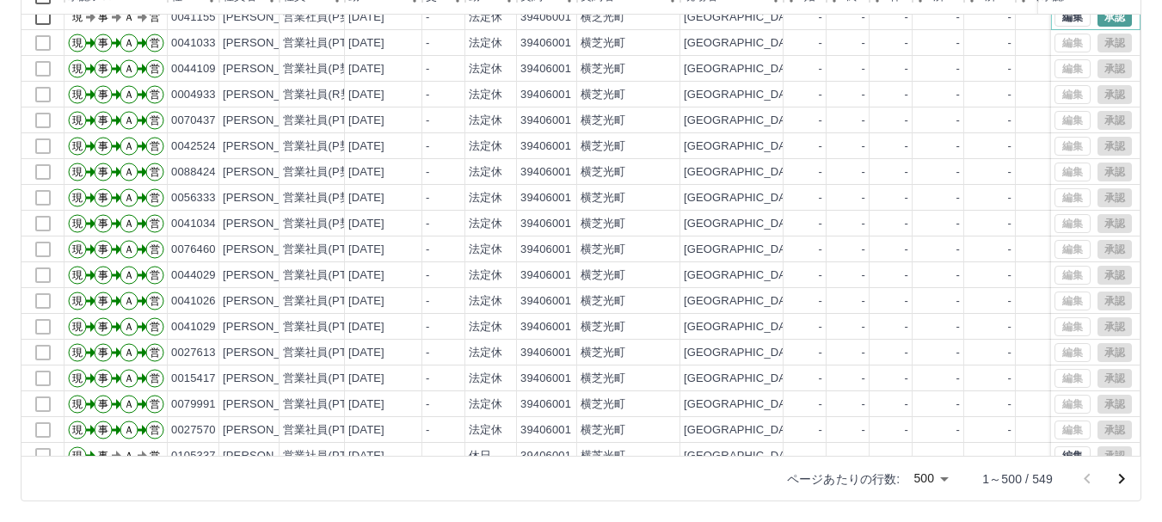
click at [1098, 19] on button "承認" at bounding box center [1115, 17] width 34 height 19
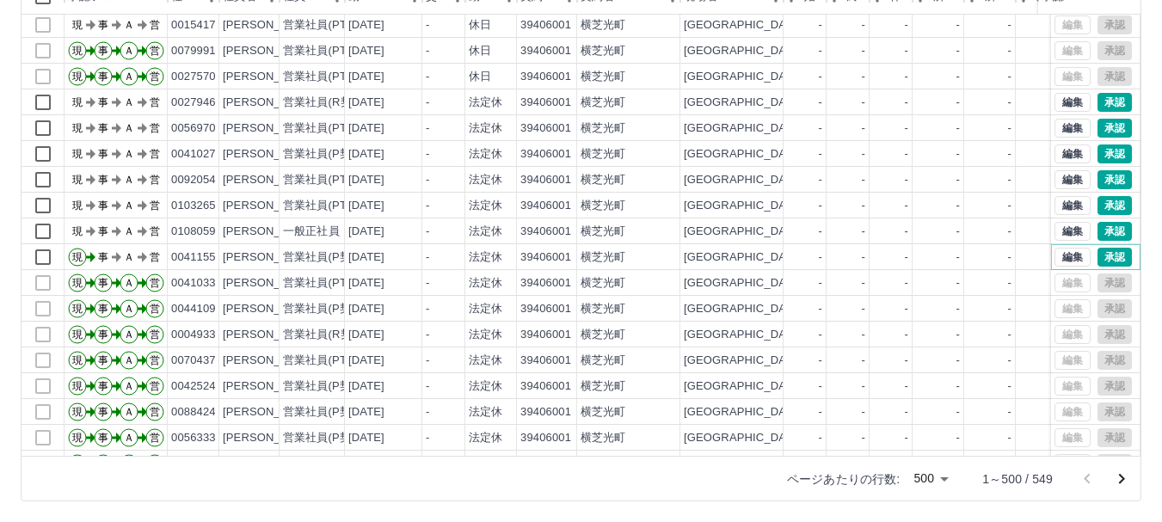
scroll to position [5085, 0]
click at [1098, 105] on button "承認" at bounding box center [1115, 103] width 34 height 19
click at [1098, 135] on div at bounding box center [581, 261] width 1162 height 522
click at [1100, 155] on button "承認" at bounding box center [1115, 154] width 34 height 19
click at [1103, 180] on div "勤務実績承認 前月 [DATE] 次月 今月 月選択 承認モード 削除モード 一括承認 列一覧 フィルター 行間隔 エクスポート 承認フロー 社員番号 社員名…" at bounding box center [581, 179] width 1162 height 685
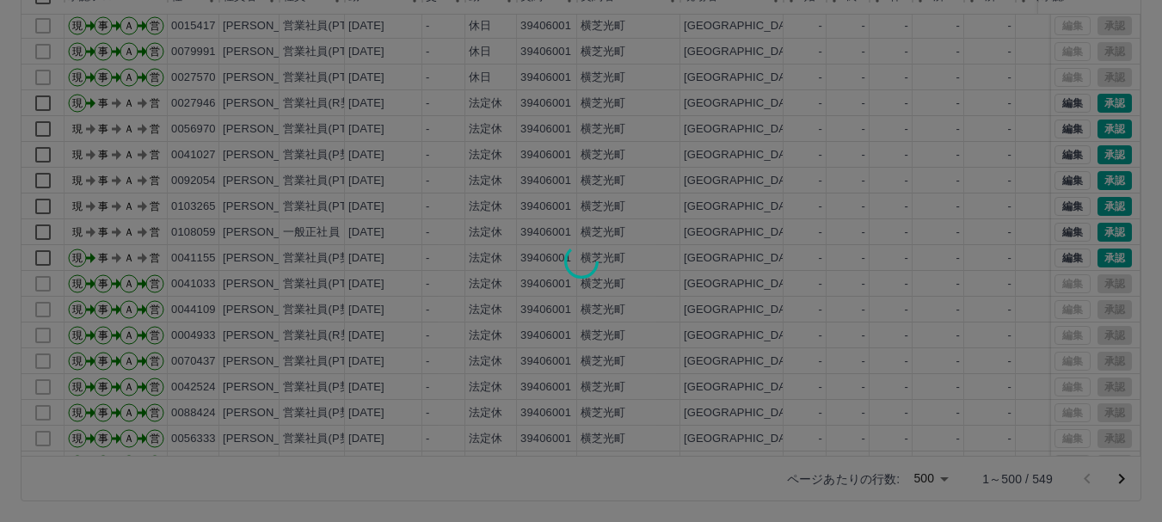
click at [1101, 200] on div at bounding box center [581, 261] width 1162 height 522
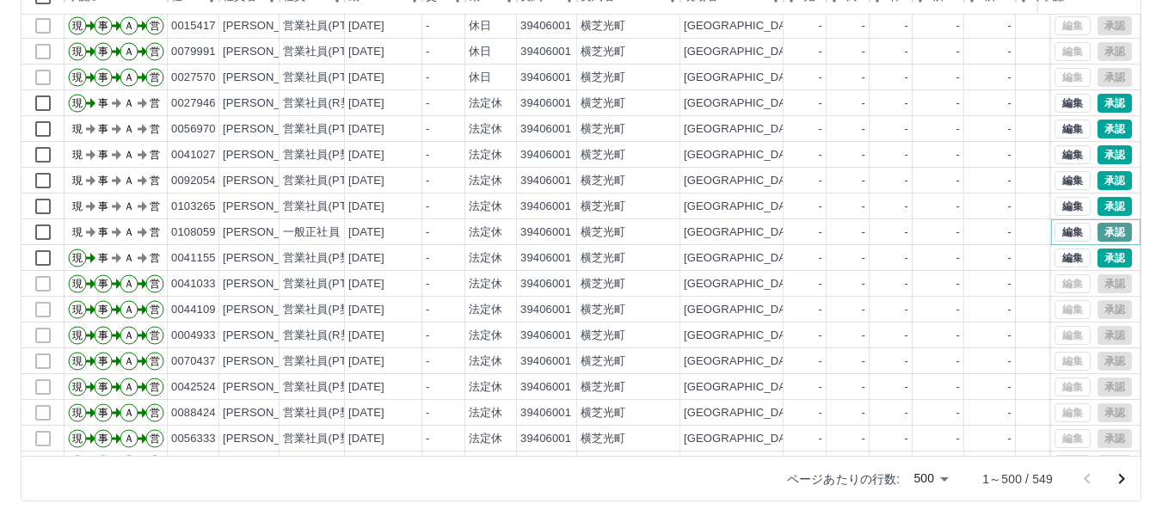
click at [1102, 227] on button "承認" at bounding box center [1115, 232] width 34 height 19
click at [1104, 258] on div "編集 承認" at bounding box center [1093, 258] width 77 height 19
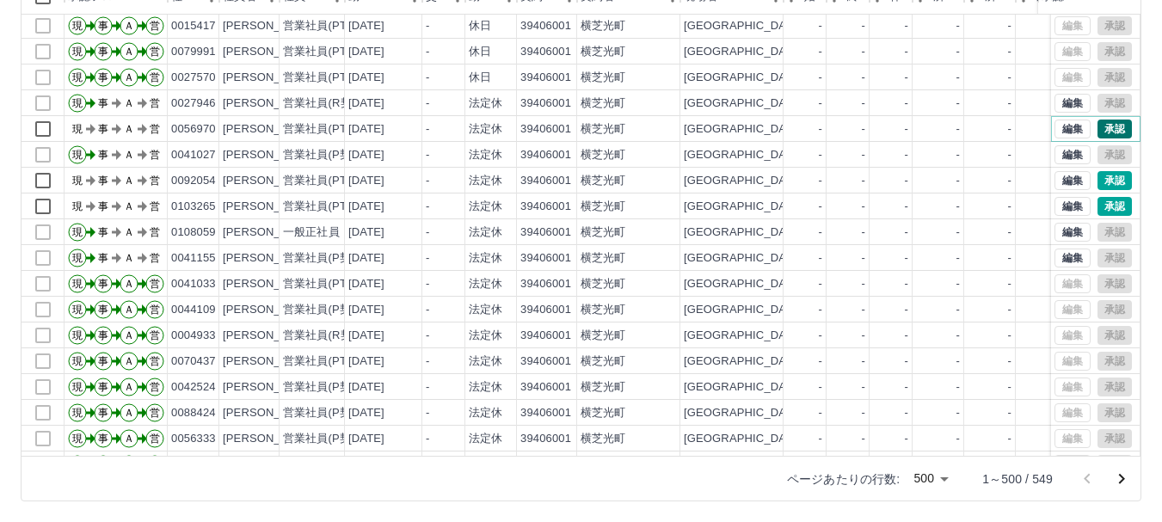
click at [1099, 132] on button "承認" at bounding box center [1115, 129] width 34 height 19
click at [1104, 179] on div at bounding box center [581, 261] width 1162 height 522
click at [1096, 207] on div at bounding box center [581, 261] width 1162 height 522
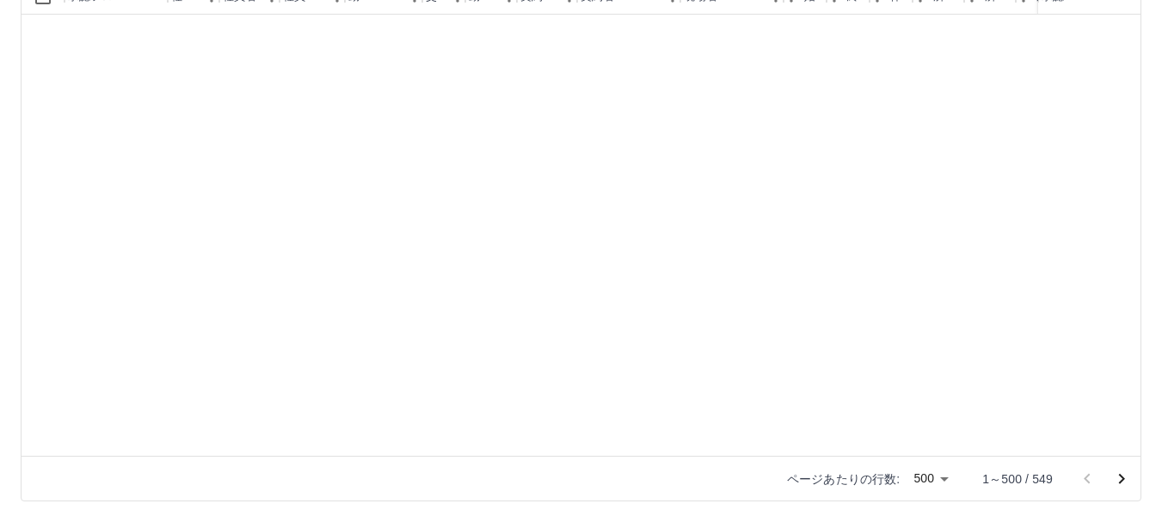
scroll to position [532, 0]
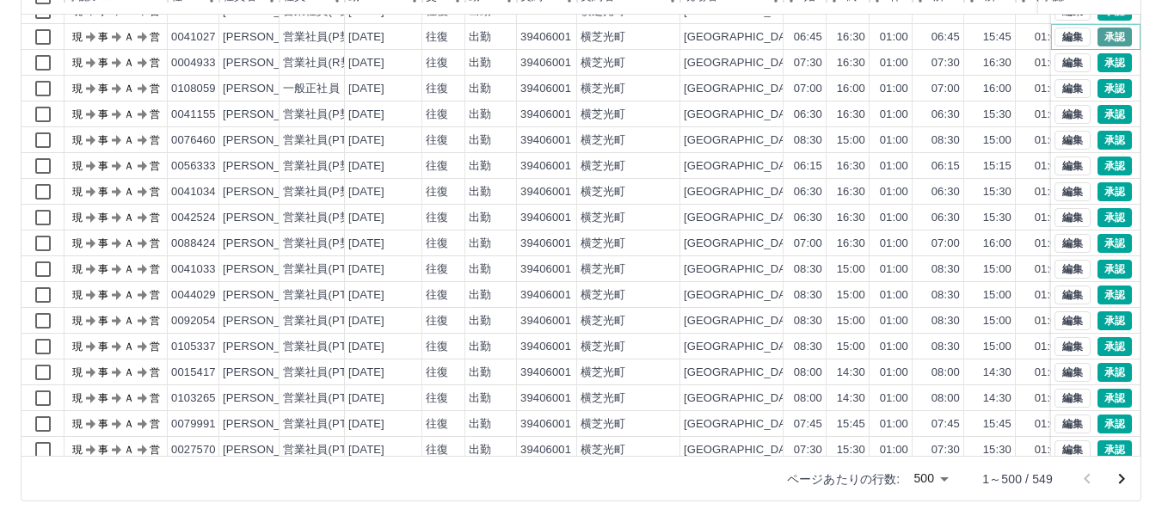
click at [1098, 32] on button "承認" at bounding box center [1115, 37] width 34 height 19
click at [1096, 58] on div at bounding box center [581, 261] width 1162 height 522
click at [1099, 93] on div at bounding box center [581, 261] width 1162 height 522
click at [1098, 115] on button "承認" at bounding box center [1115, 114] width 34 height 19
click at [1098, 141] on button "承認" at bounding box center [1115, 140] width 34 height 19
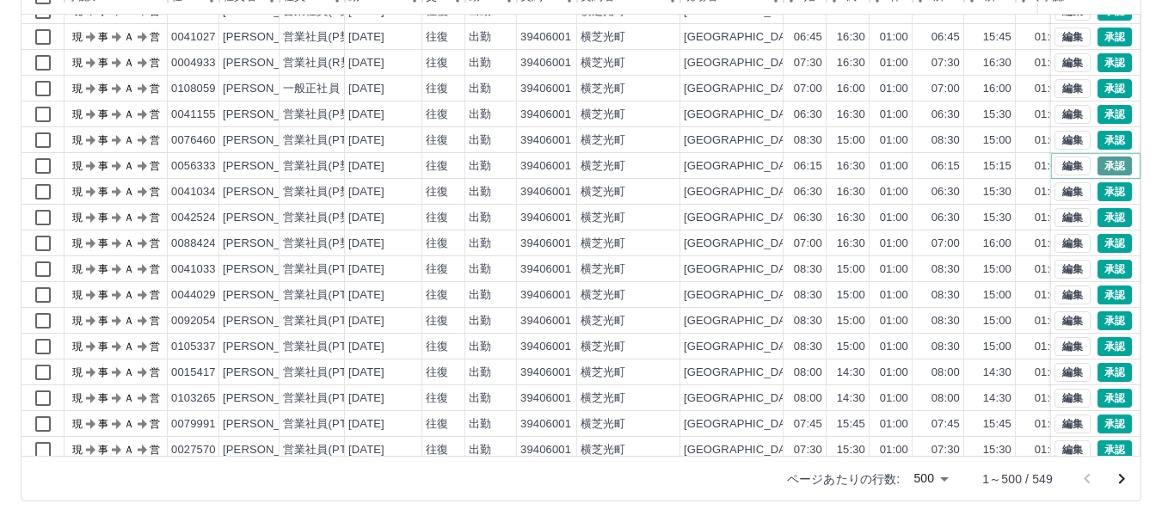
click at [1098, 162] on button "承認" at bounding box center [1115, 166] width 34 height 19
click at [1098, 187] on button "承認" at bounding box center [1115, 191] width 34 height 19
click at [1098, 195] on button "承認" at bounding box center [1115, 191] width 34 height 19
click at [1102, 218] on button "承認" at bounding box center [1115, 217] width 34 height 19
click at [1105, 238] on div at bounding box center [581, 261] width 1162 height 522
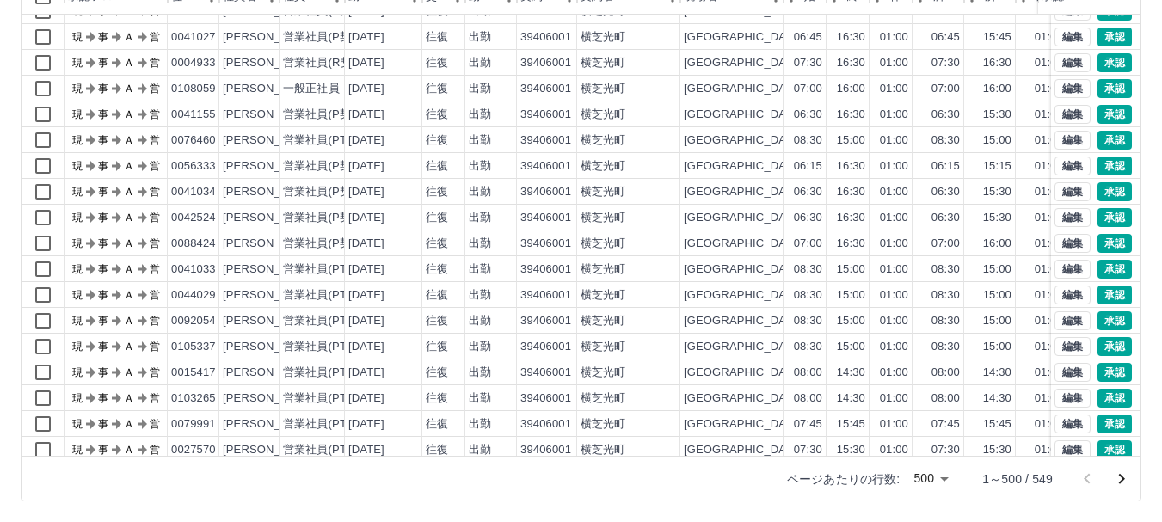
click at [1105, 267] on div at bounding box center [581, 261] width 1162 height 522
click at [1104, 291] on div at bounding box center [581, 261] width 1162 height 522
click at [1104, 319] on div at bounding box center [581, 261] width 1162 height 522
click at [1096, 348] on div at bounding box center [581, 261] width 1162 height 522
click at [1099, 370] on button "承認" at bounding box center [1115, 372] width 34 height 19
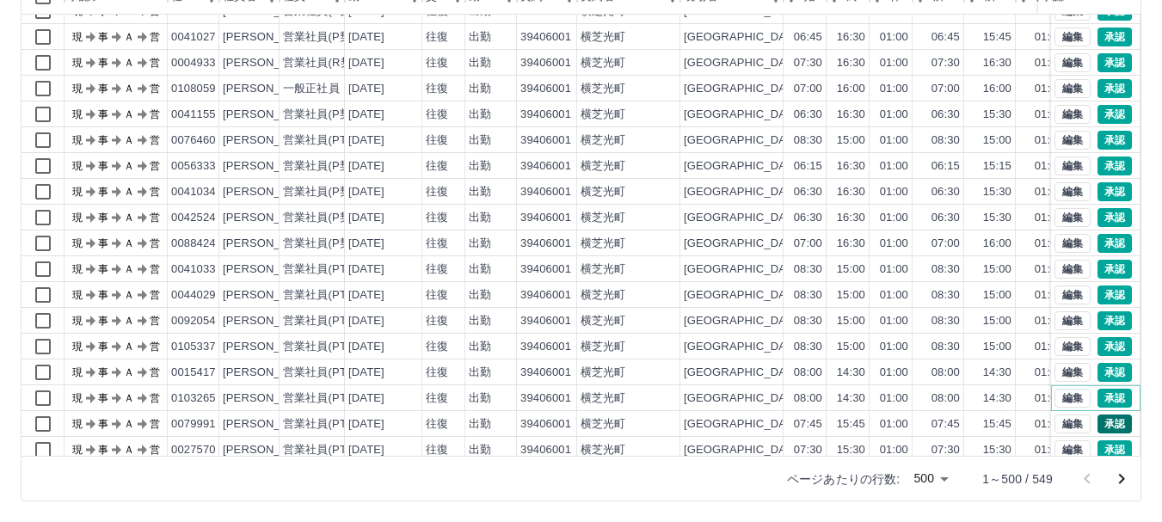
click at [1098, 393] on button "承認" at bounding box center [1115, 398] width 34 height 19
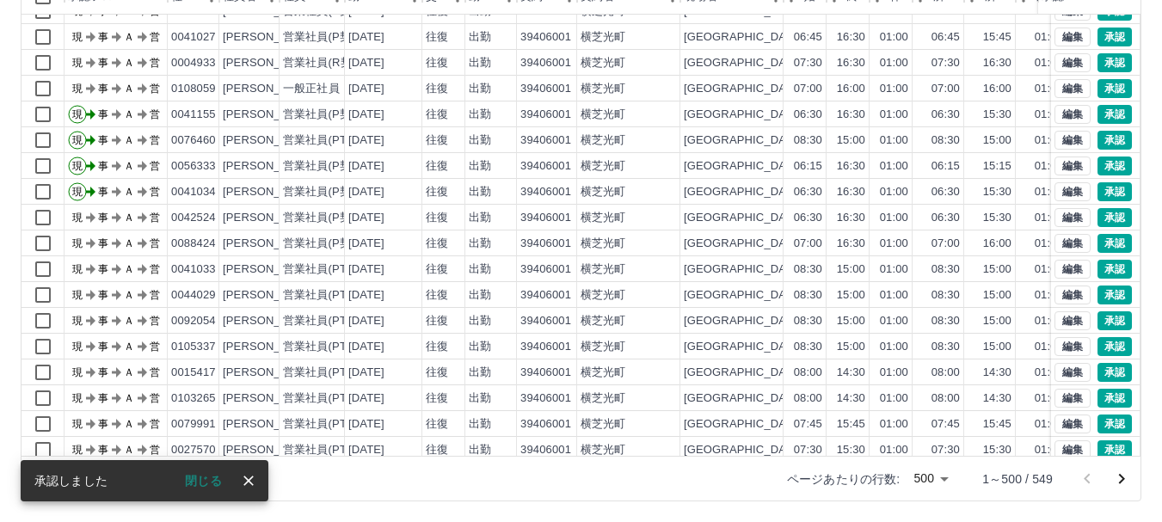
click at [1108, 419] on div at bounding box center [581, 261] width 1162 height 522
click at [1095, 40] on div at bounding box center [581, 261] width 1162 height 522
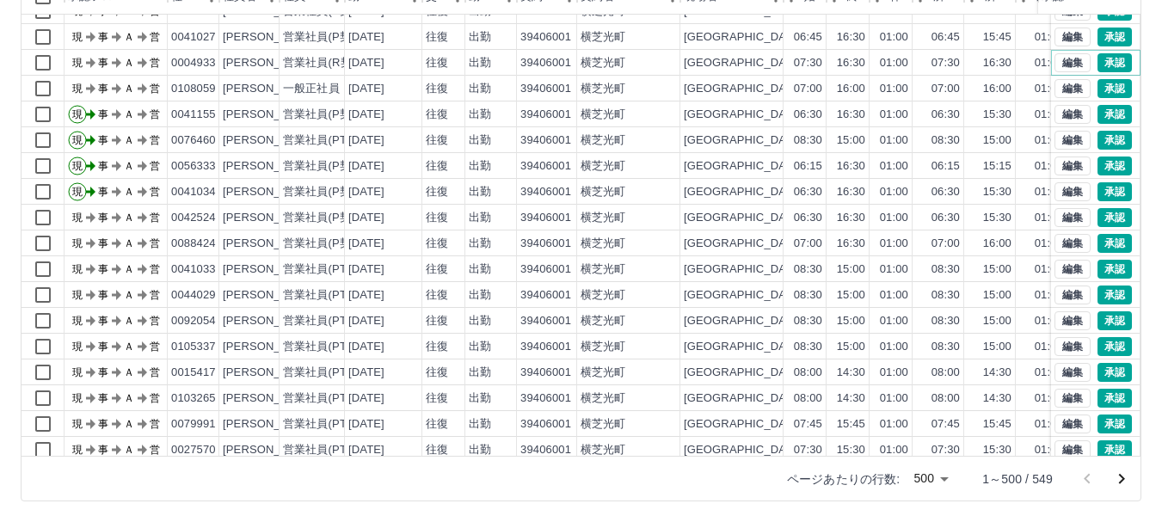
click at [1098, 64] on button "承認" at bounding box center [1115, 62] width 34 height 19
click at [1098, 92] on button "承認" at bounding box center [1115, 88] width 34 height 19
click at [1098, 61] on div at bounding box center [581, 261] width 1162 height 522
click at [1102, 87] on button "承認" at bounding box center [1115, 88] width 34 height 19
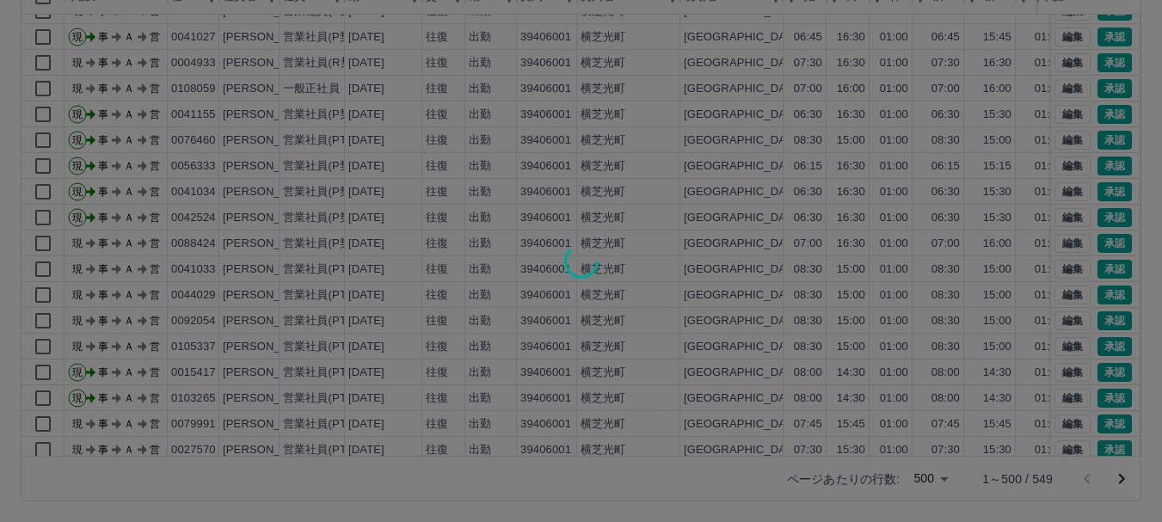
click at [1102, 56] on div at bounding box center [581, 261] width 1162 height 522
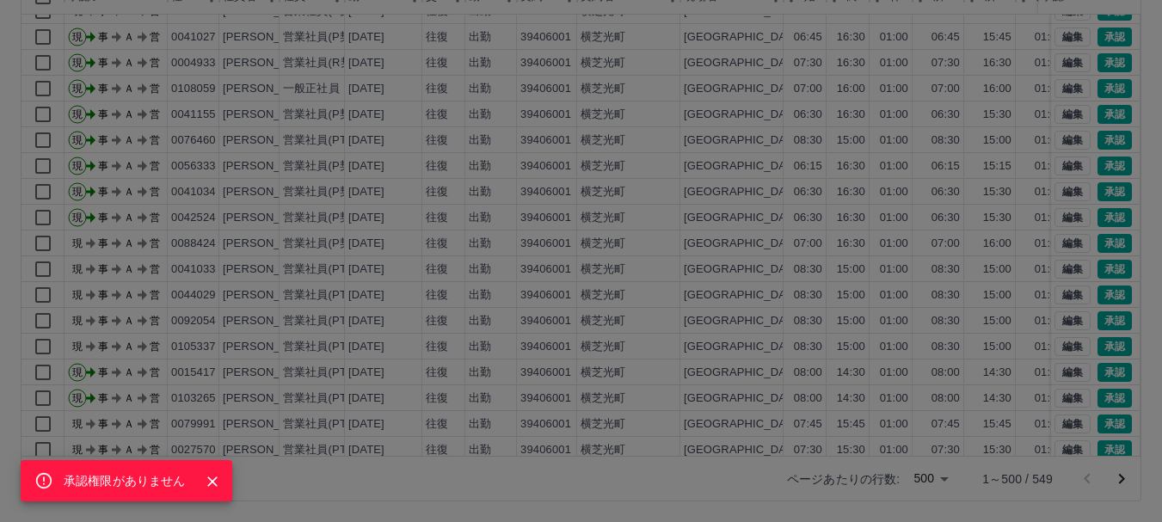
click at [1104, 244] on div "承認権限がありません" at bounding box center [581, 261] width 1162 height 522
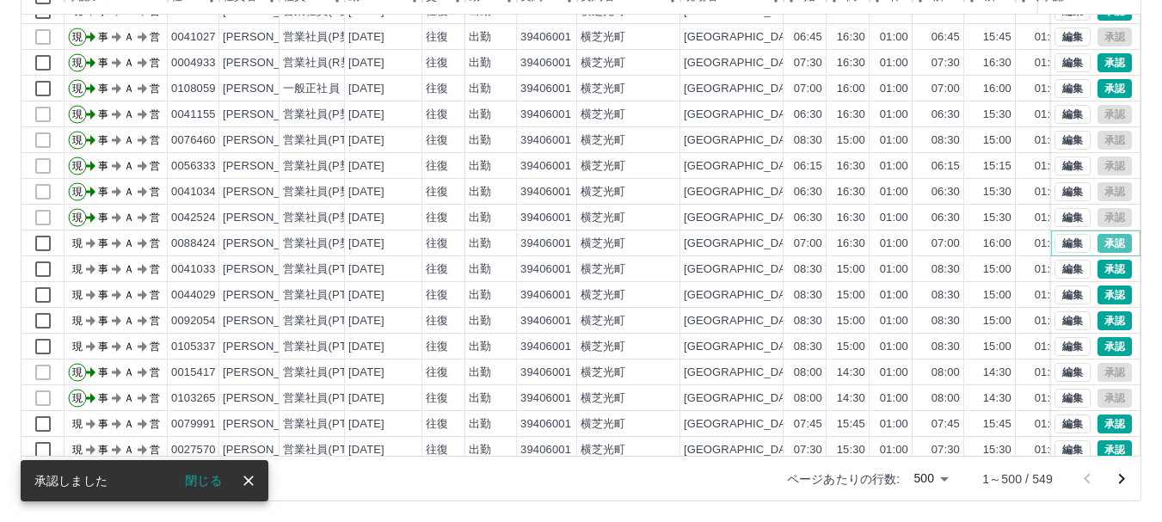
click at [1100, 243] on button "承認" at bounding box center [1115, 243] width 34 height 19
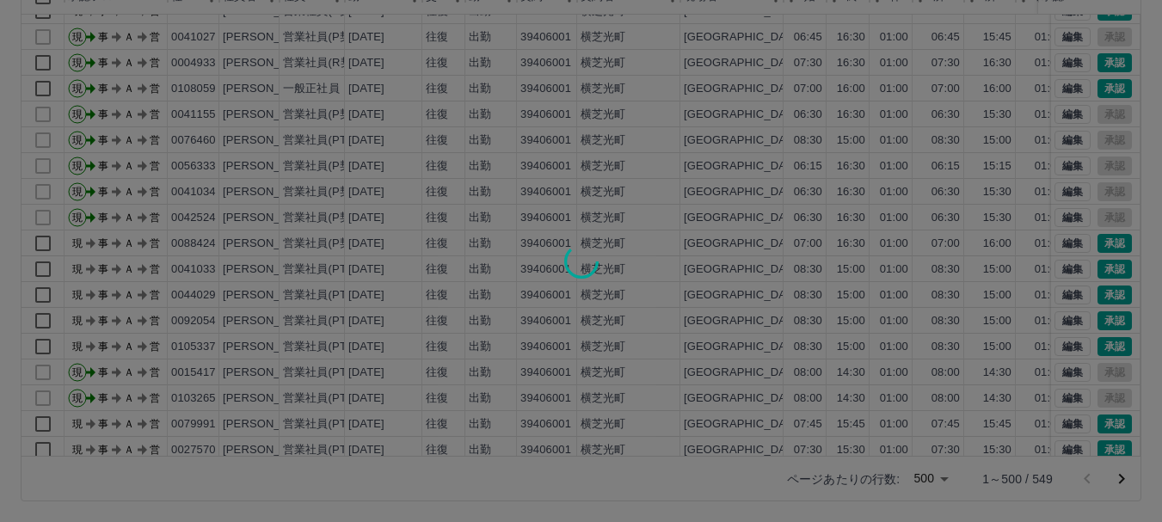
click at [1098, 265] on div at bounding box center [581, 261] width 1162 height 522
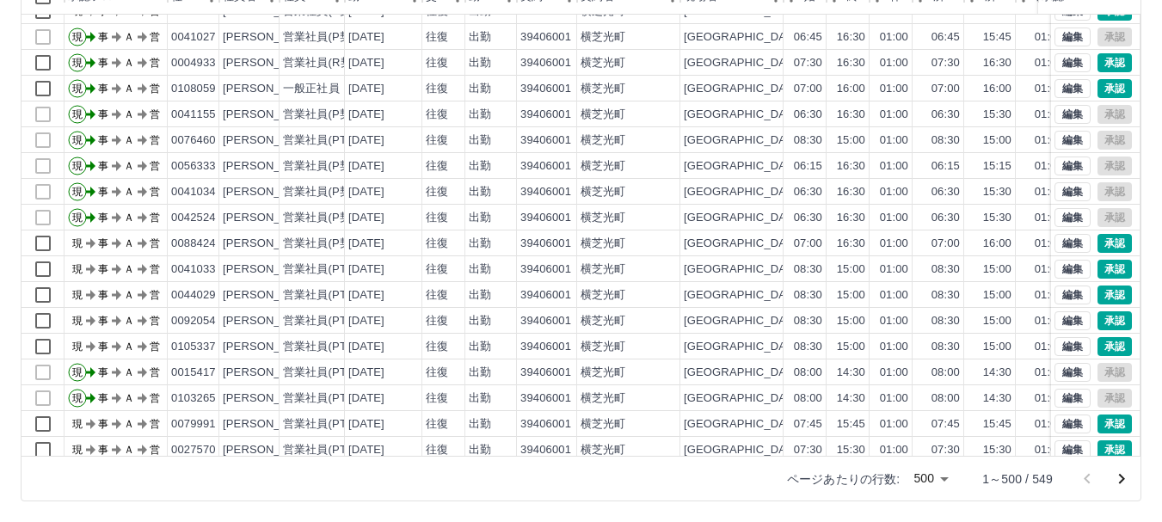
click at [1097, 295] on div at bounding box center [581, 261] width 1162 height 522
click at [1098, 296] on button "承認" at bounding box center [1115, 295] width 34 height 19
click at [1098, 318] on button "承認" at bounding box center [1115, 320] width 34 height 19
click at [1099, 343] on button "承認" at bounding box center [1115, 346] width 34 height 19
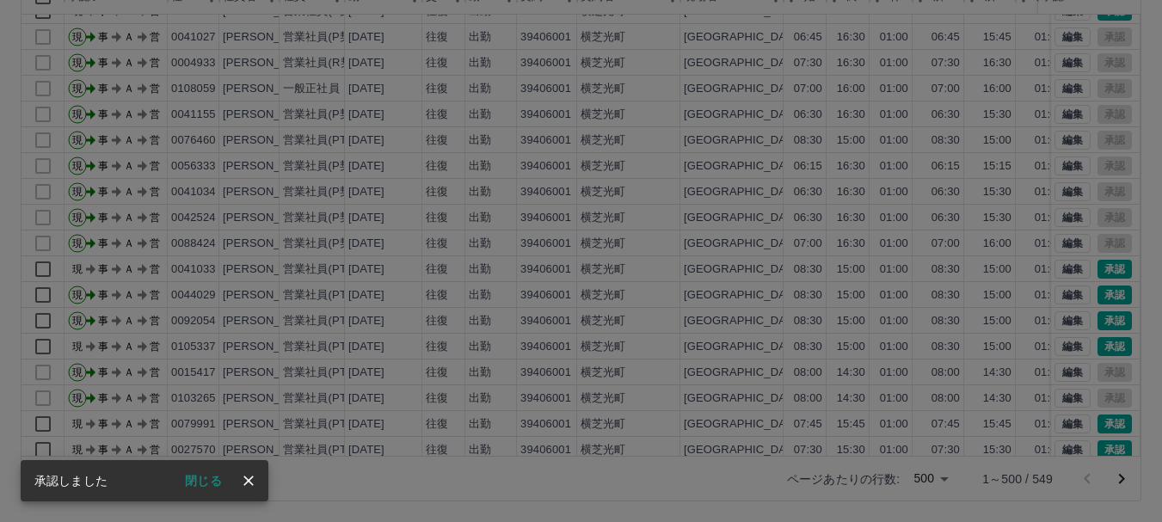
click at [1099, 427] on div at bounding box center [581, 261] width 1162 height 522
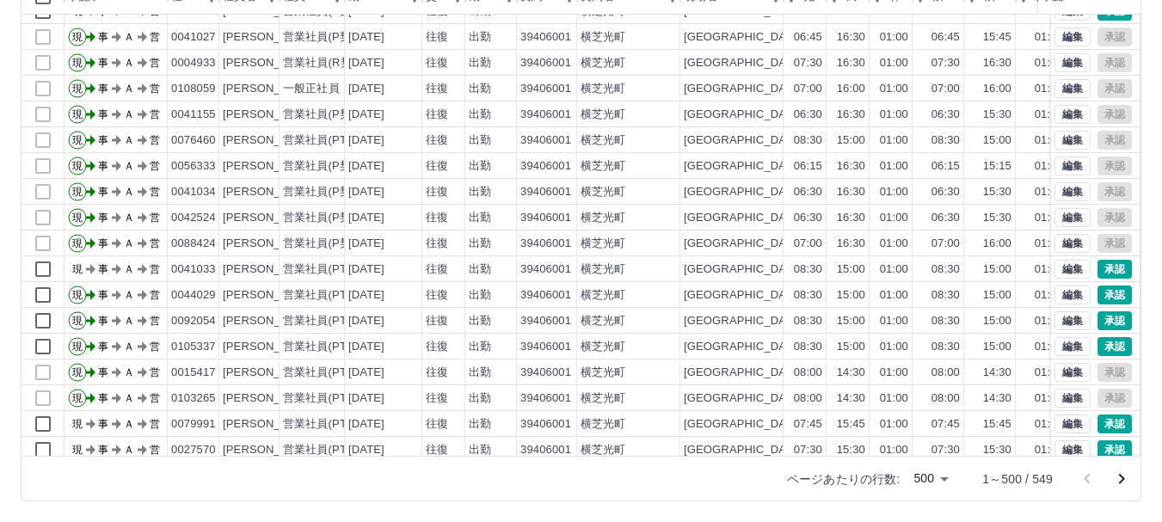
scroll to position [464, 0]
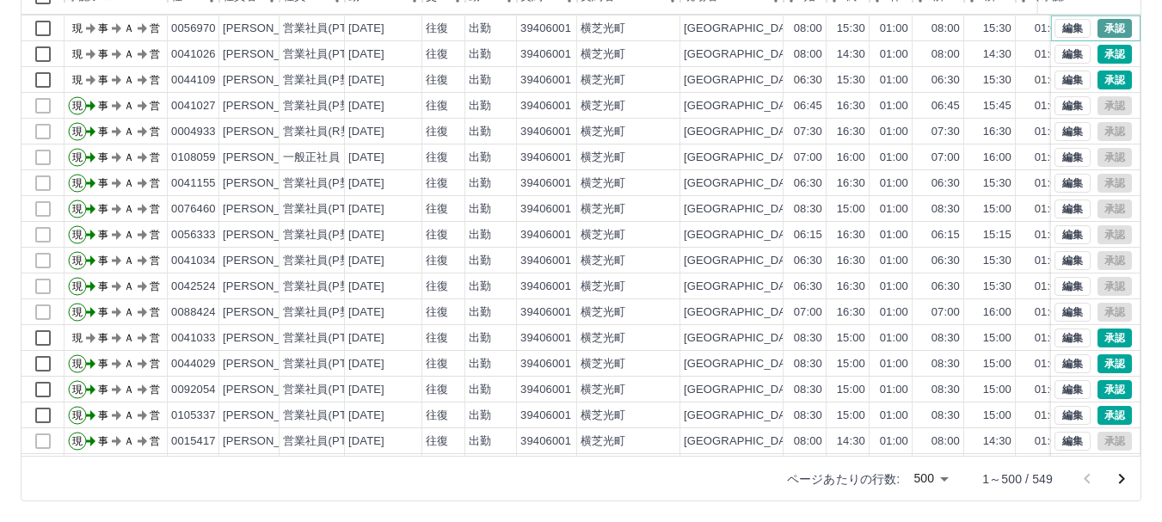
click at [1105, 28] on button "承認" at bounding box center [1115, 28] width 34 height 19
click at [1101, 52] on button "承認" at bounding box center [1115, 54] width 34 height 19
click at [1103, 76] on button "承認" at bounding box center [1115, 80] width 34 height 19
click at [1135, 19] on div at bounding box center [581, 261] width 1162 height 522
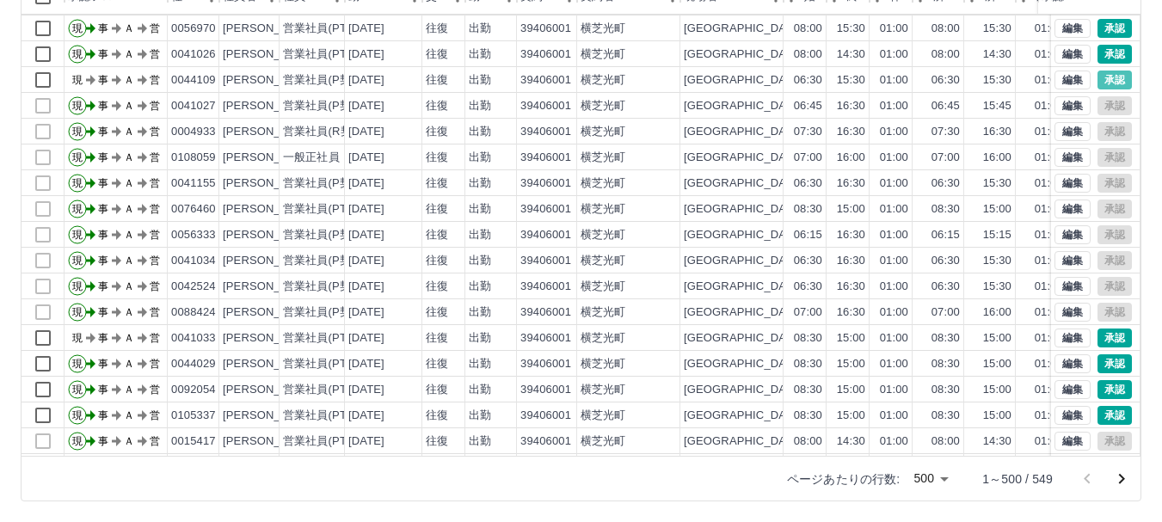
click at [1135, 19] on div at bounding box center [581, 261] width 1162 height 522
click at [1098, 75] on button "承認" at bounding box center [1115, 80] width 34 height 19
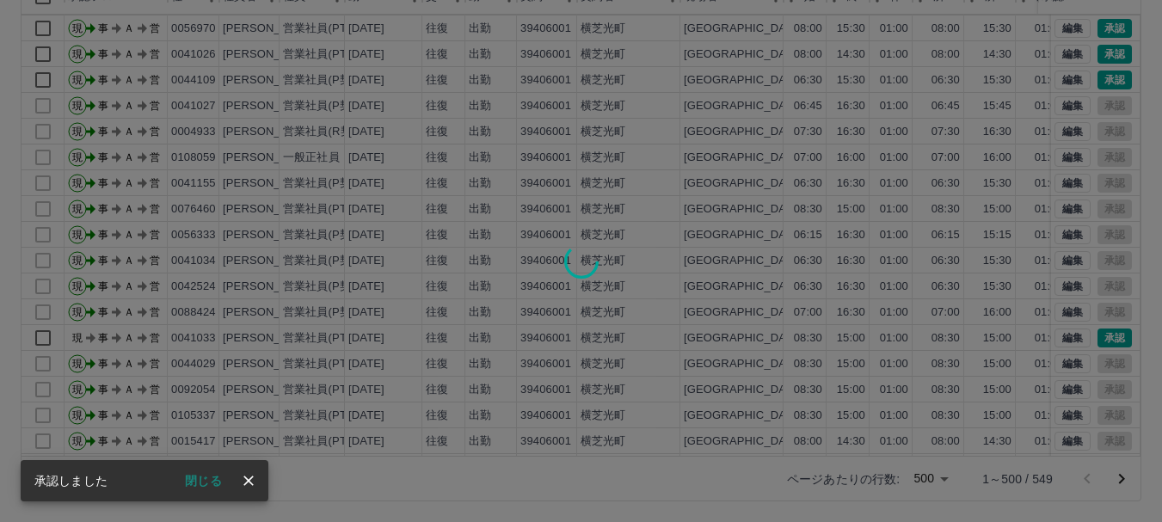
click at [1129, 21] on div at bounding box center [581, 261] width 1162 height 522
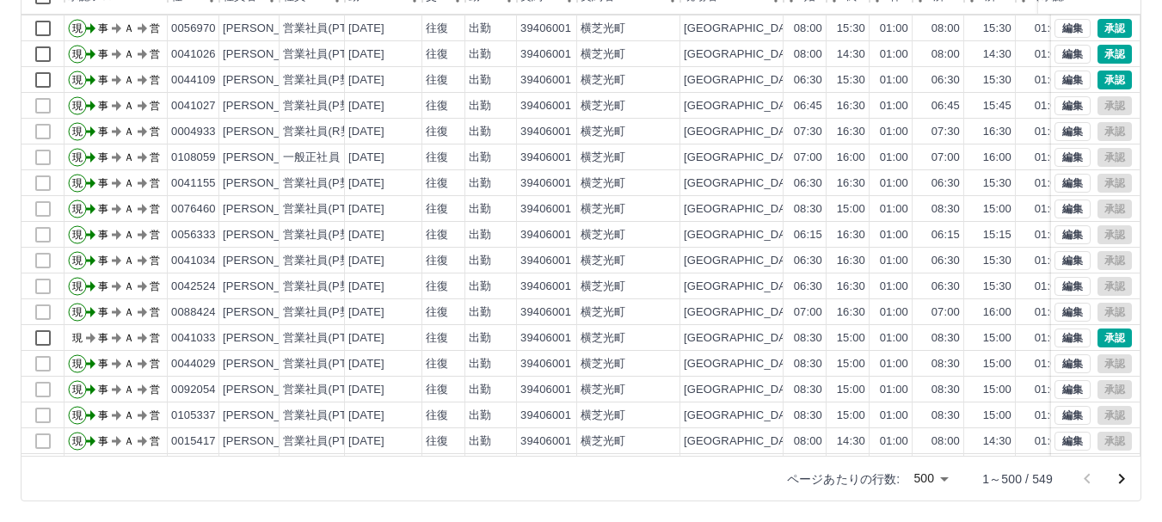
click at [1129, 21] on div "承認権限がありません 勤務実績承認 前月 [DATE] 次月 今月 月選択 承認モード 削除モード 一括承認 列一覧 フィルター 行間隔 エクスポート 承認フ…" at bounding box center [581, 179] width 1162 height 685
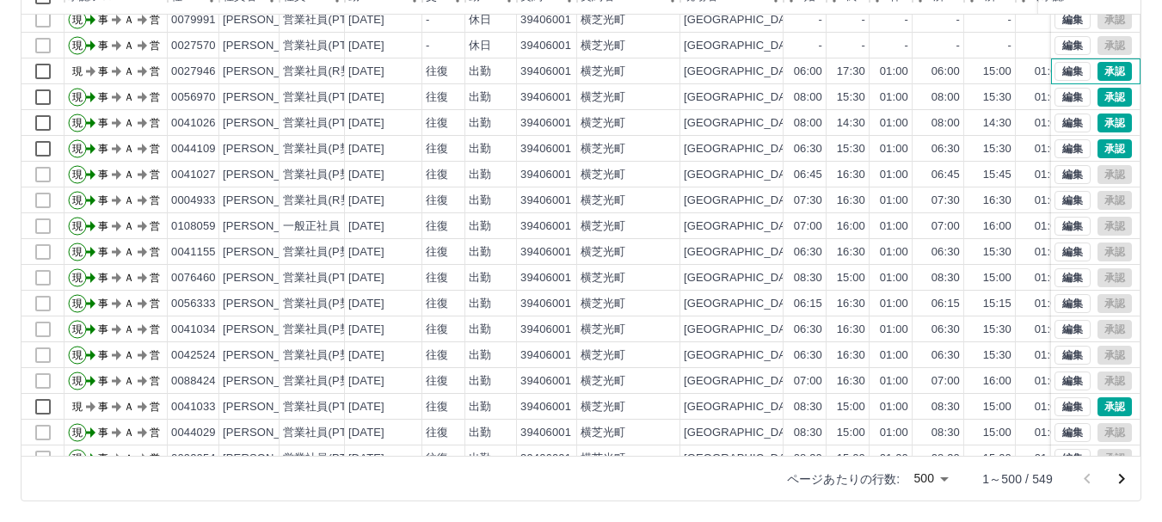
click at [1101, 82] on div "編集 承認" at bounding box center [1095, 71] width 89 height 26
click at [1098, 403] on button "承認" at bounding box center [1115, 406] width 34 height 19
click at [1098, 66] on button "承認" at bounding box center [1115, 71] width 34 height 19
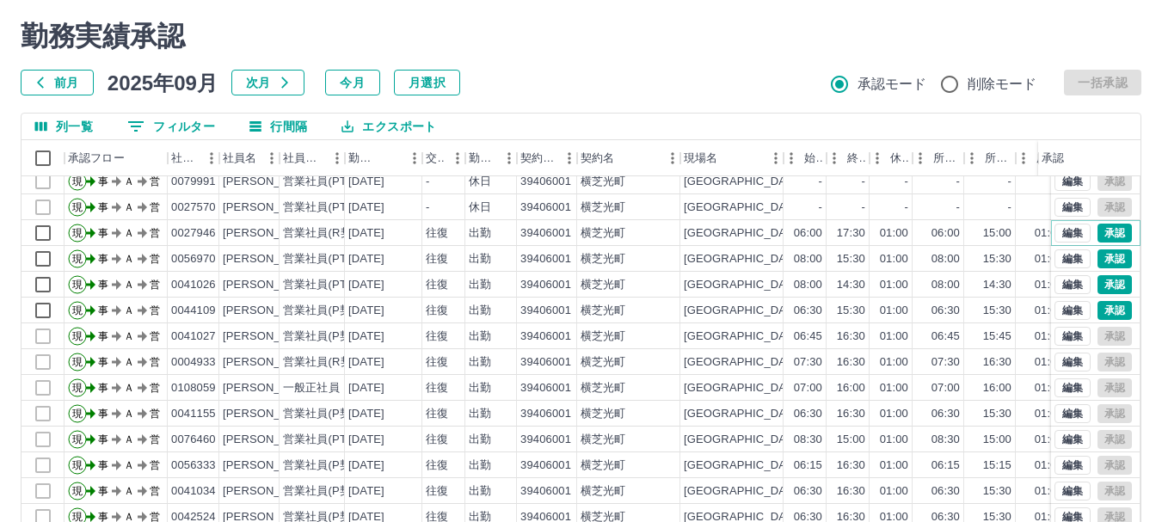
scroll to position [34, 0]
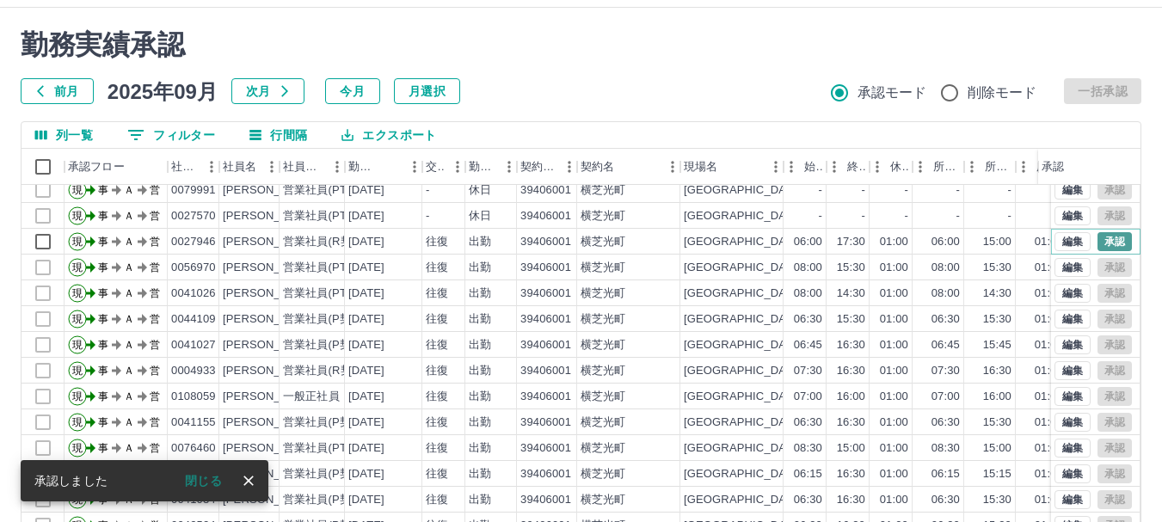
click at [1098, 240] on button "承認" at bounding box center [1115, 241] width 34 height 19
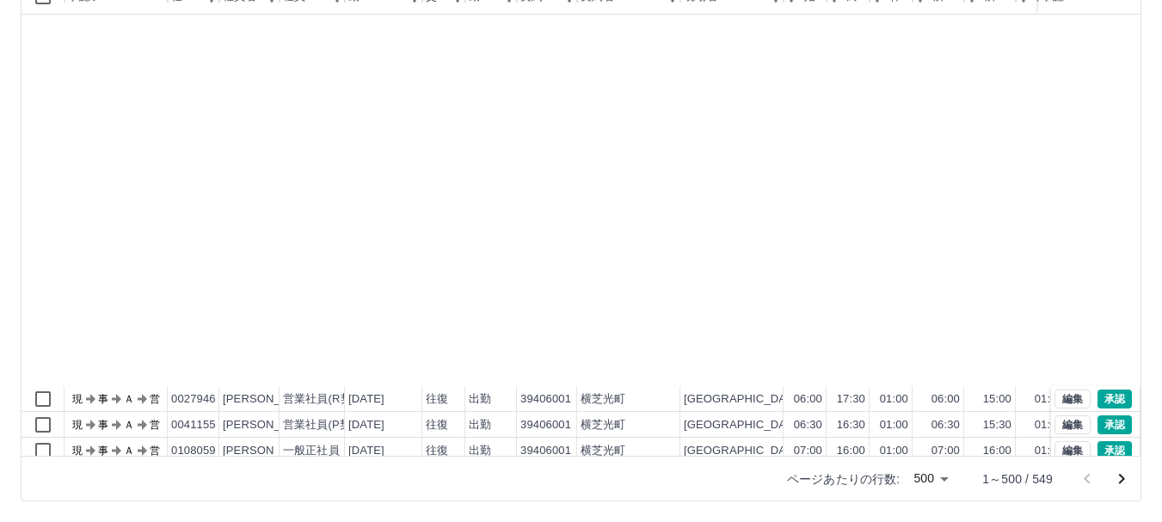
scroll to position [2271, 0]
